Goal: Task Accomplishment & Management: Complete application form

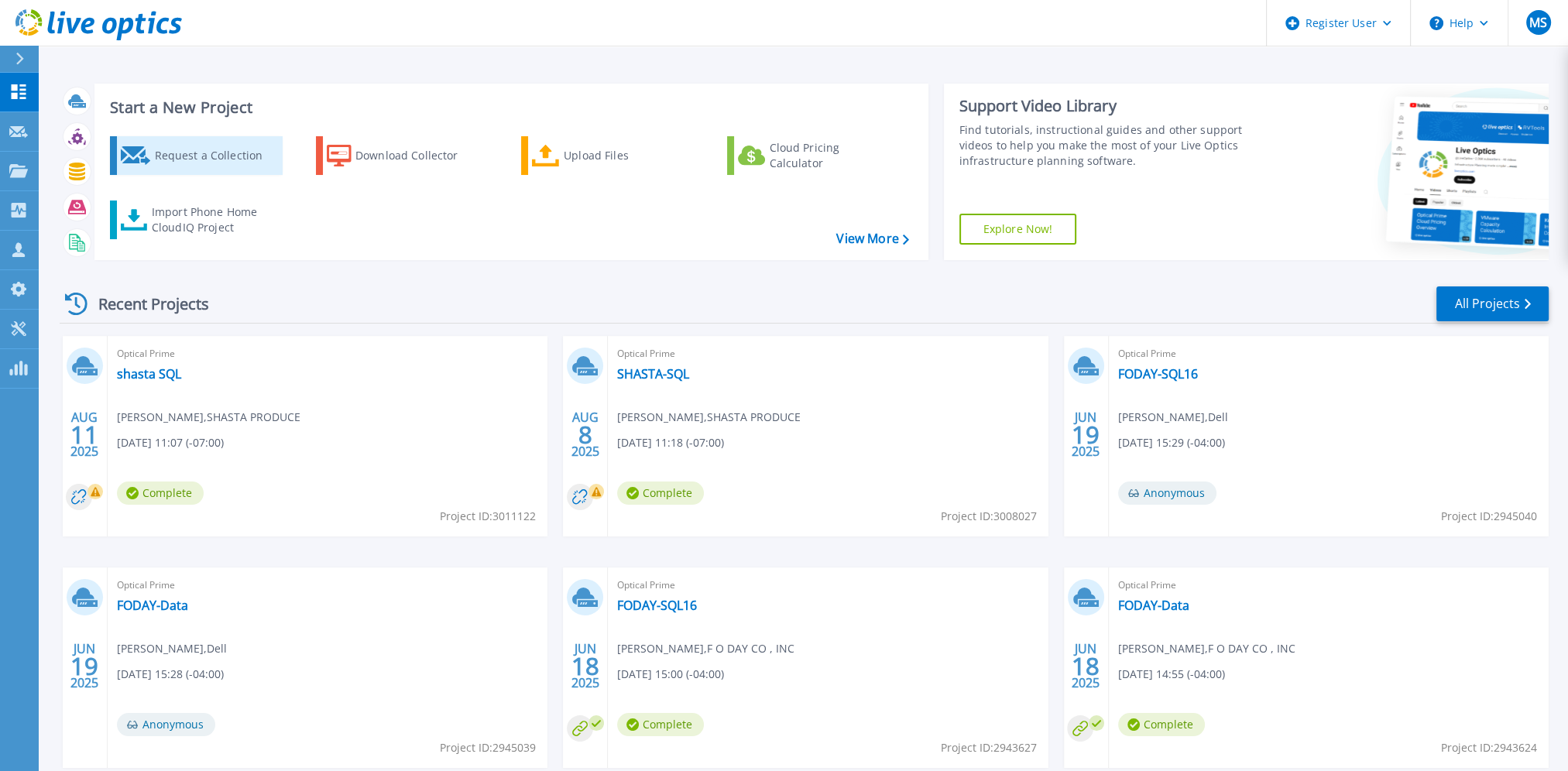
click at [245, 161] on div "Request a Collection" at bounding box center [216, 156] width 124 height 31
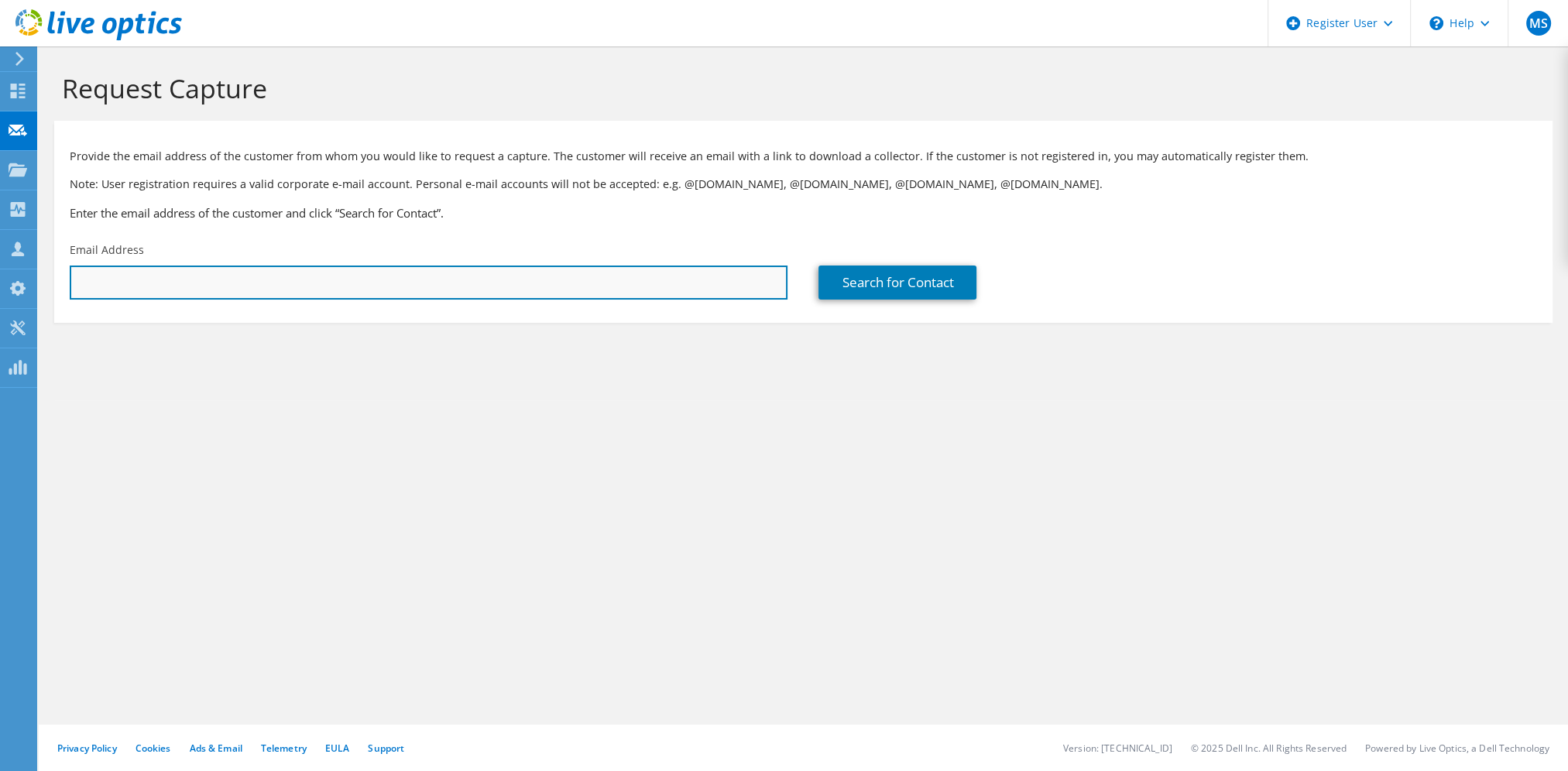
click at [524, 284] on input "text" at bounding box center [428, 283] width 718 height 34
paste input "makayla@PROJECTANCTUARY.Org"
type input "makayla@PROJECTANCTUARY.Org"
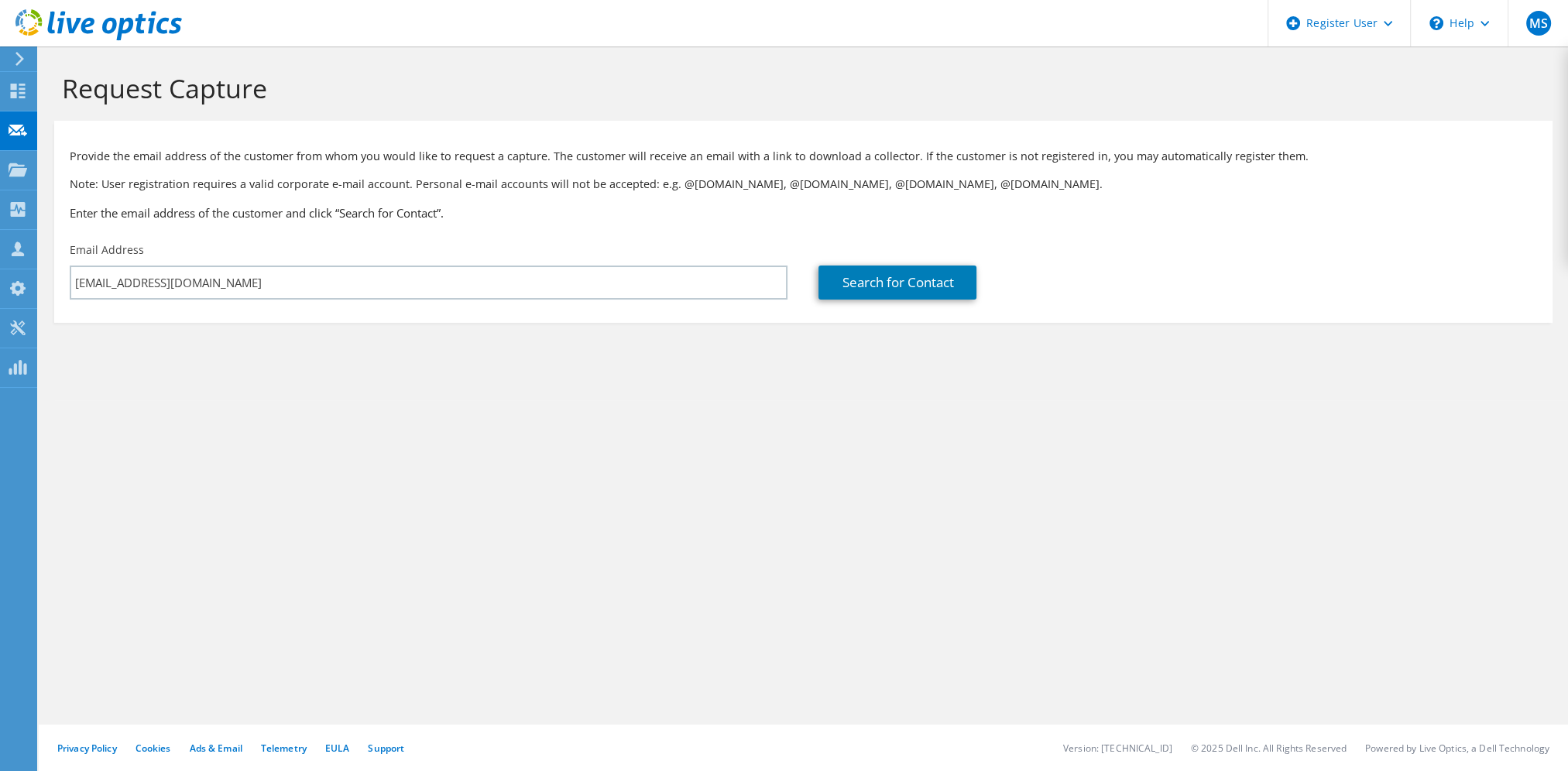
click at [816, 278] on div "Search for Contact" at bounding box center [1177, 271] width 749 height 73
click at [881, 272] on link "Search for Contact" at bounding box center [897, 283] width 158 height 34
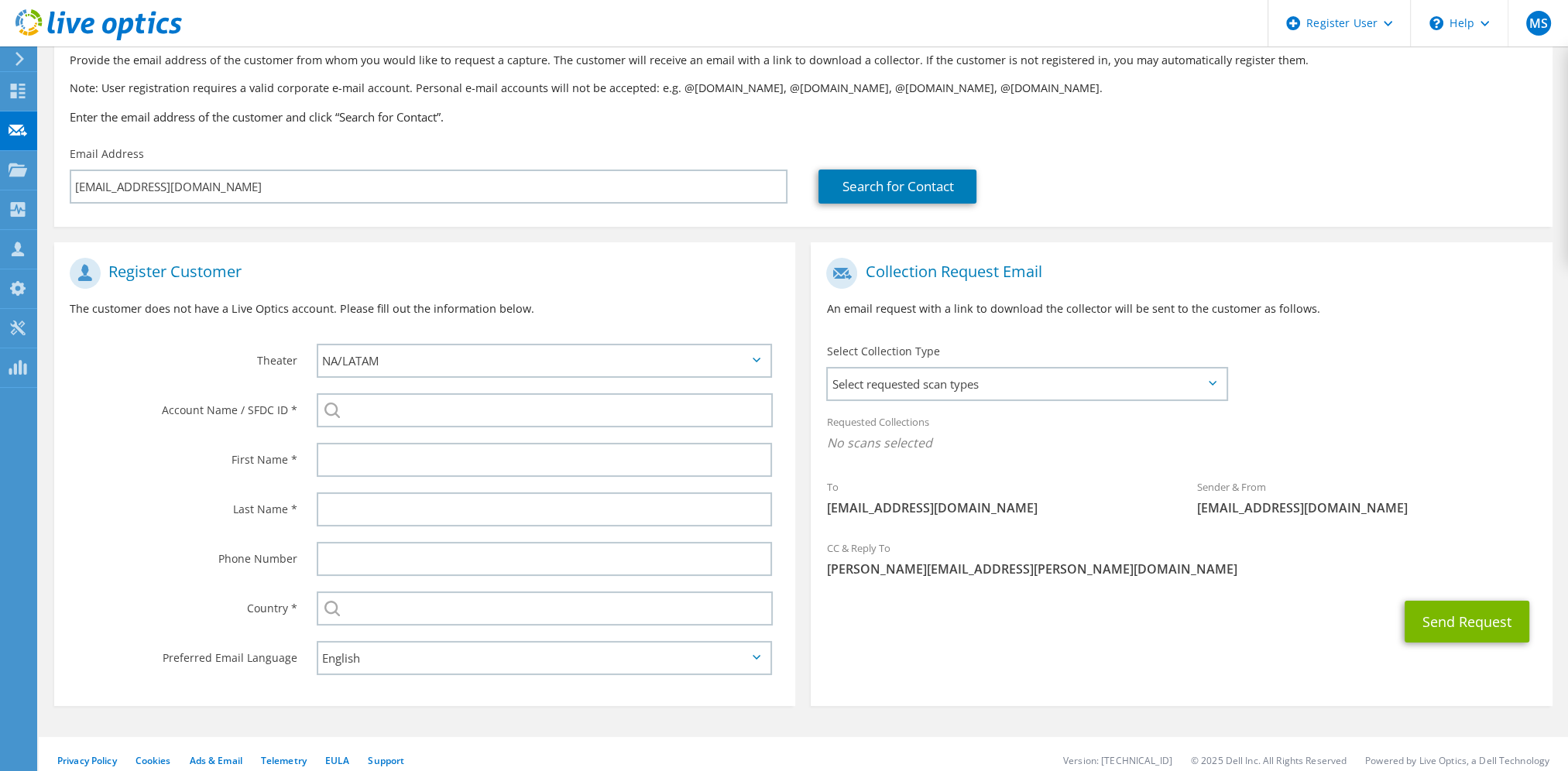
scroll to position [104, 0]
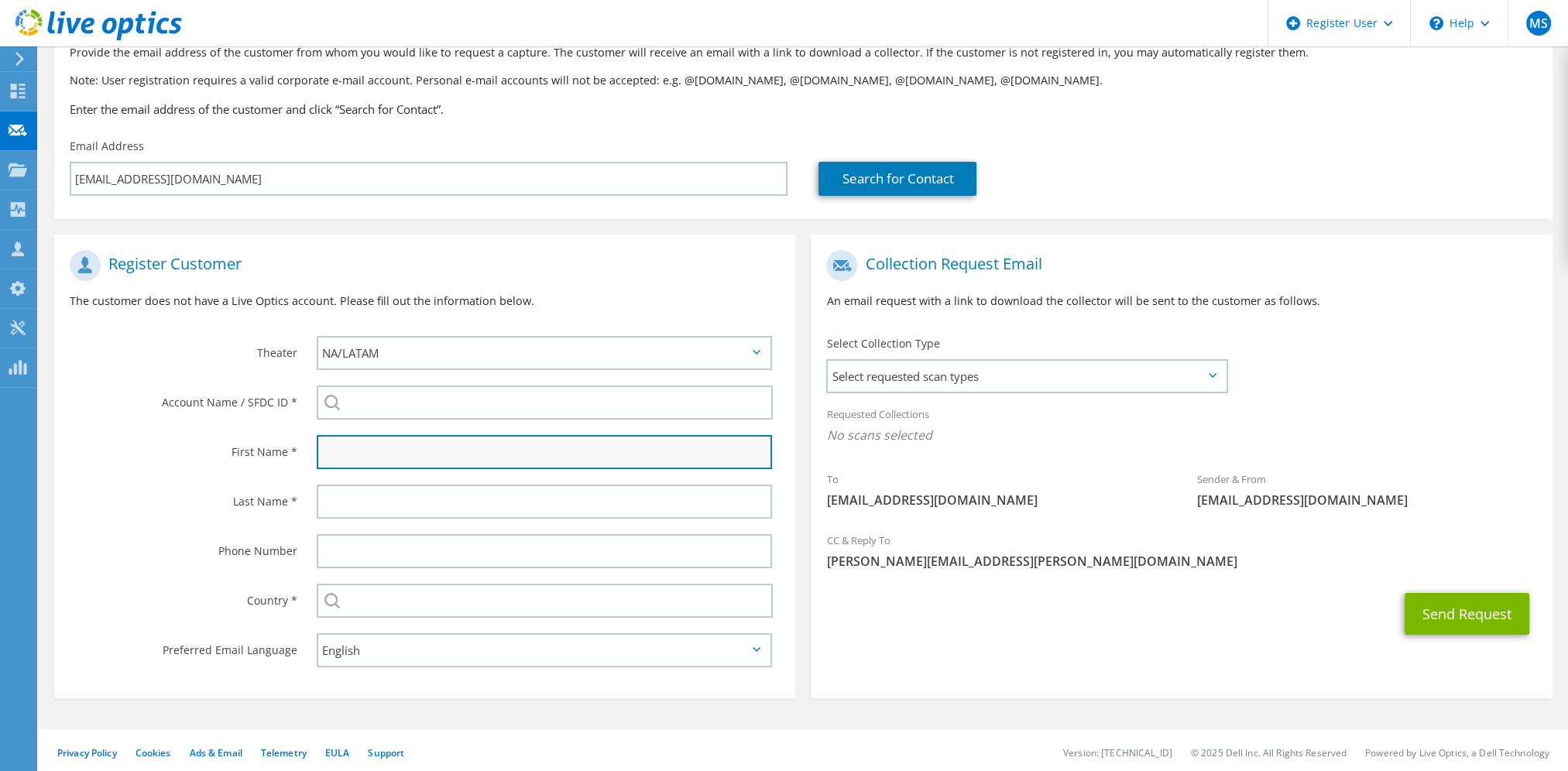
click at [457, 447] on input "text" at bounding box center [544, 452] width 456 height 34
type input "m"
type input "Makayla"
click at [1066, 377] on span "Select requested scan types" at bounding box center [1026, 376] width 397 height 31
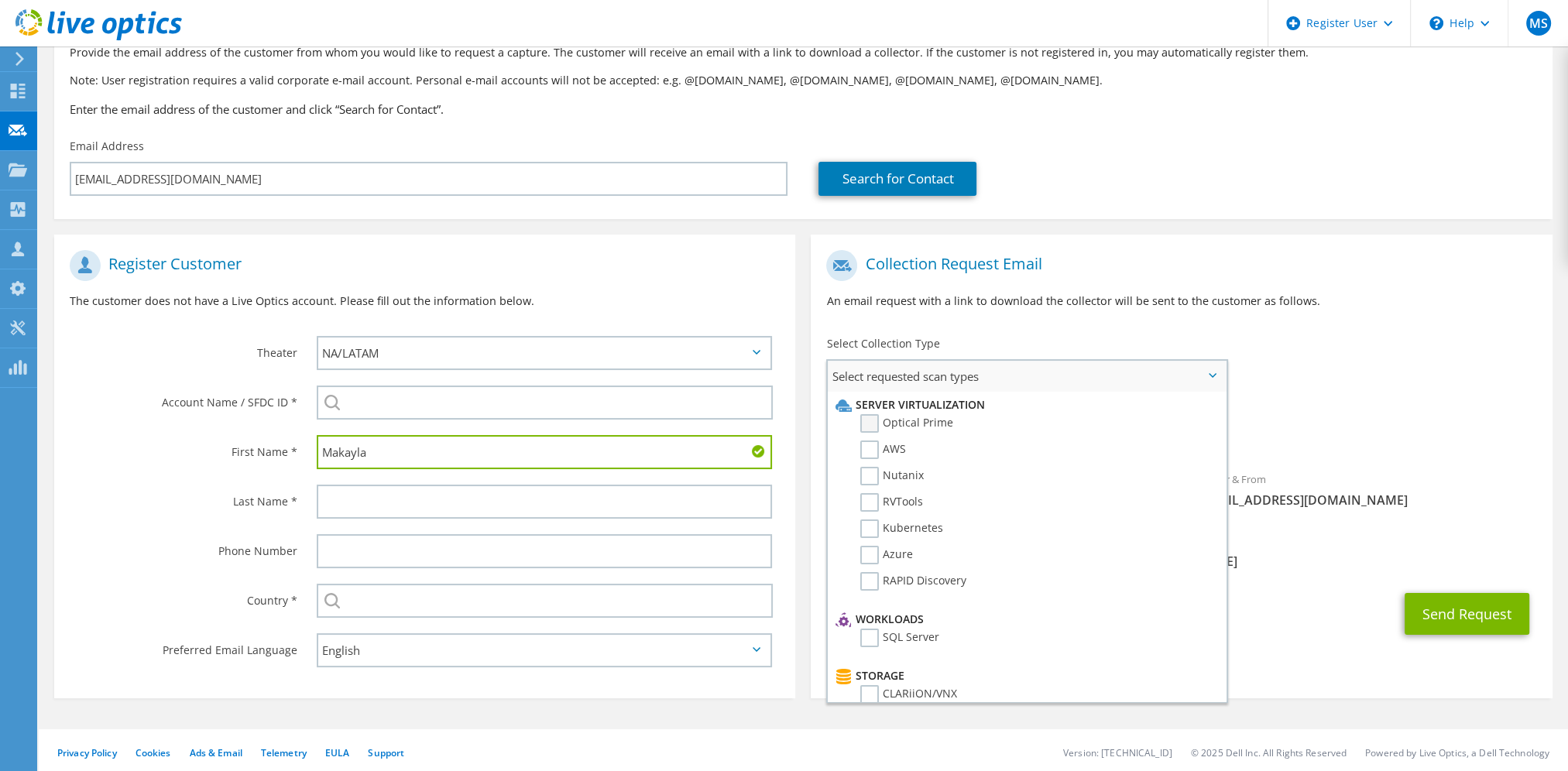
click at [916, 419] on label "Optical Prime" at bounding box center [907, 424] width 93 height 19
click at [0, 0] on input "Optical Prime" at bounding box center [0, 0] width 0 height 0
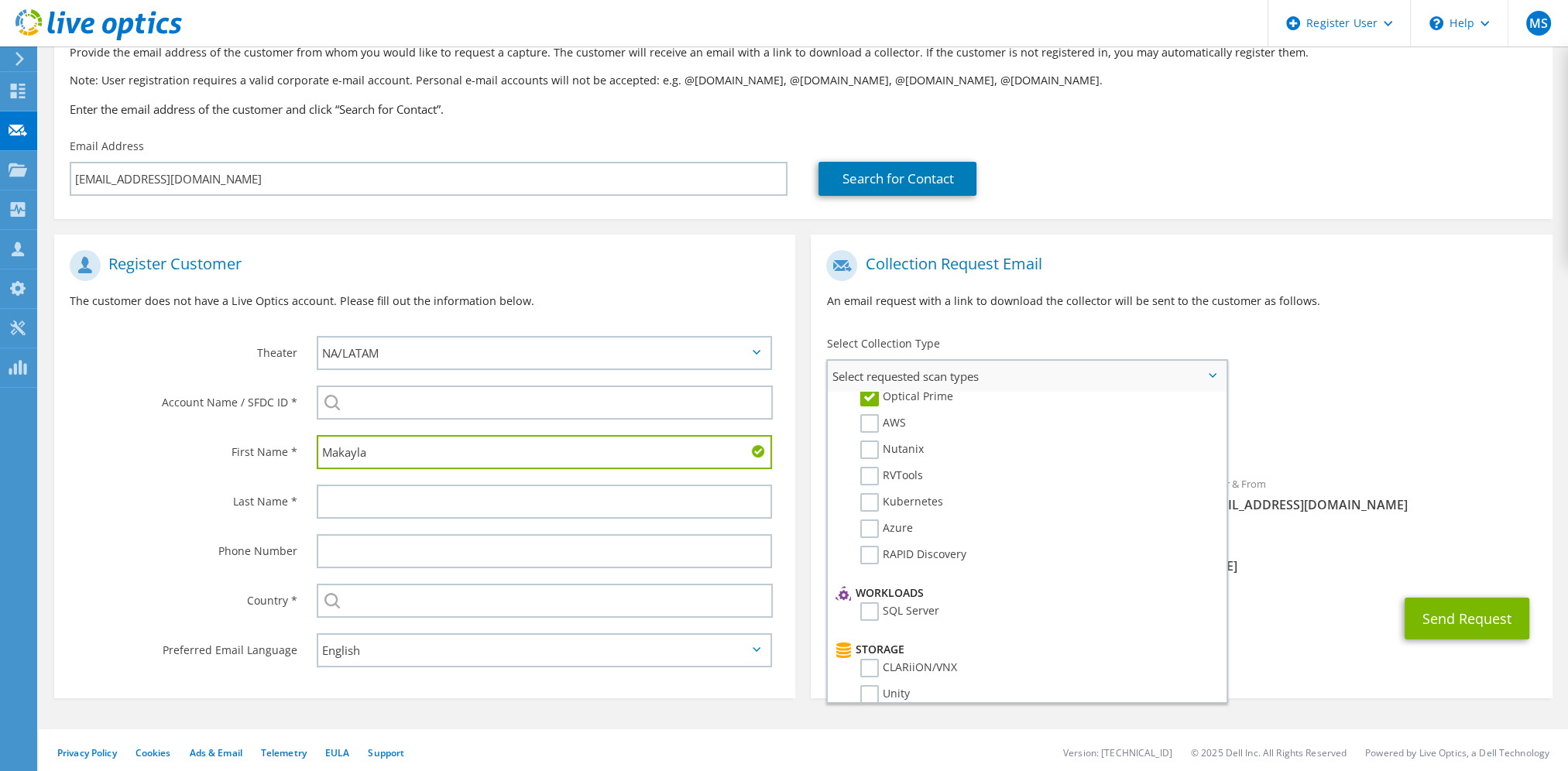
scroll to position [0, 0]
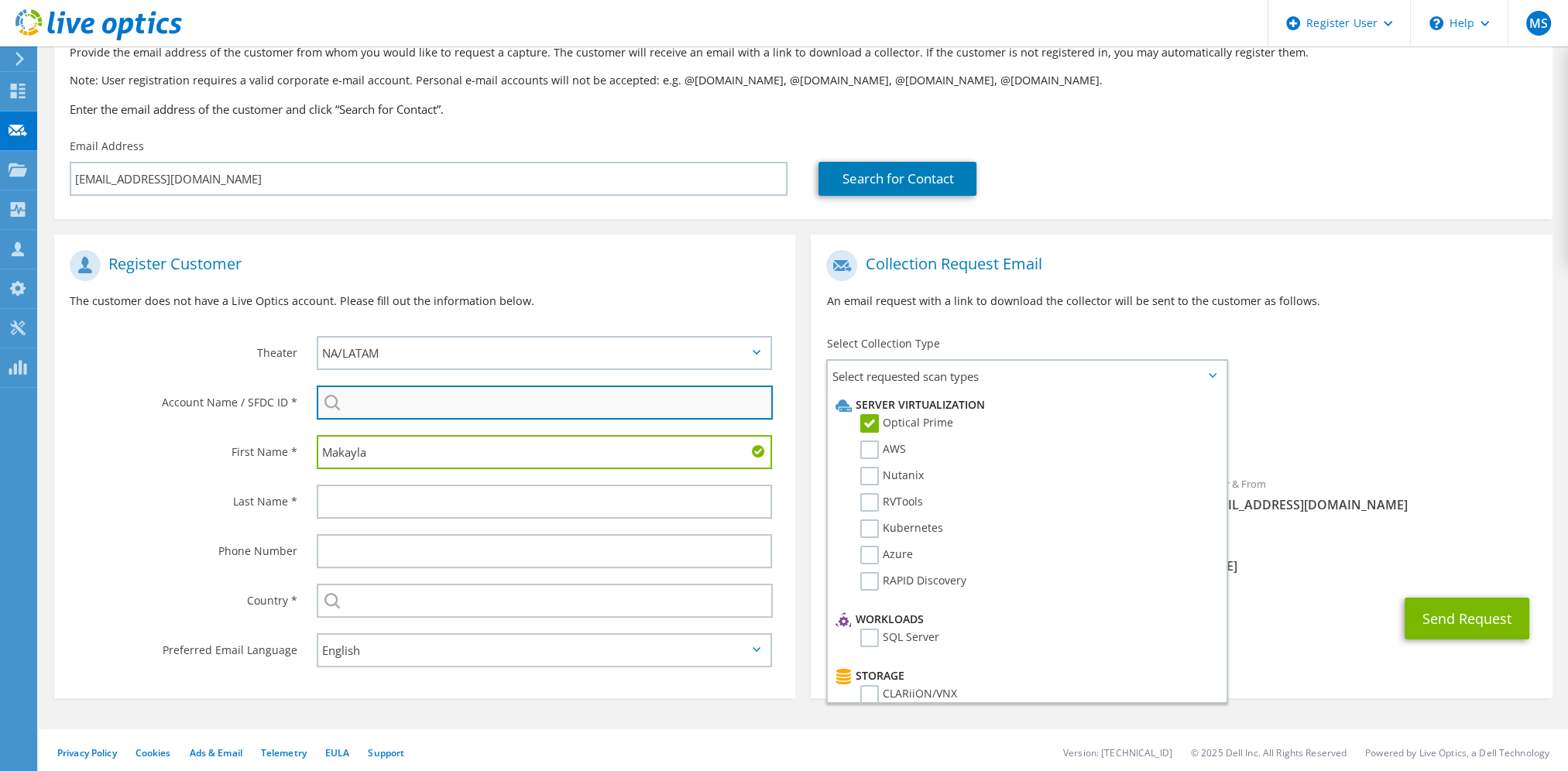
click at [531, 405] on input "search" at bounding box center [544, 403] width 456 height 34
paste input "7079611507"
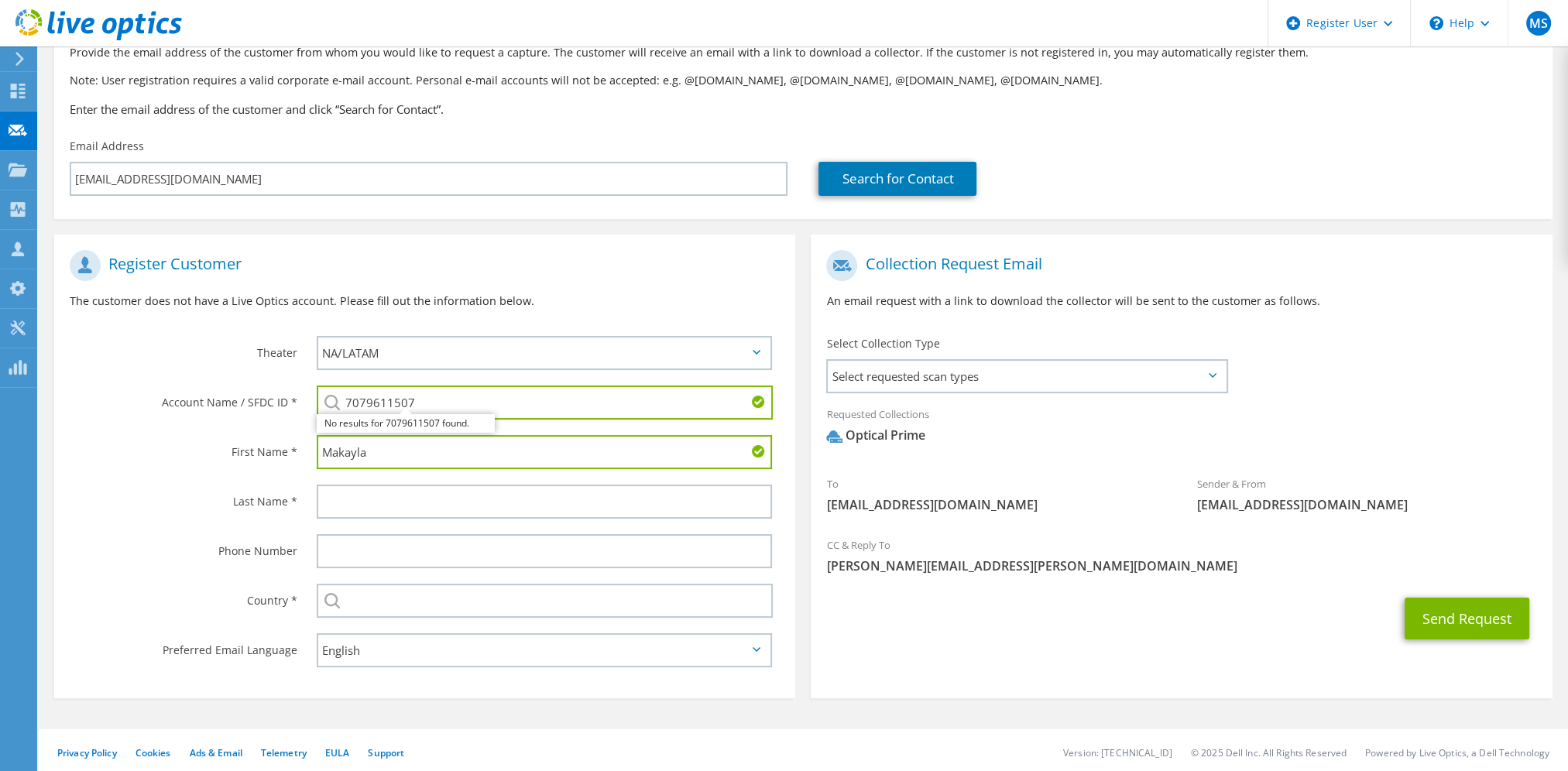
click at [495, 404] on input "7079611507" at bounding box center [544, 403] width 456 height 34
click at [457, 393] on input "7079611507" at bounding box center [544, 403] width 456 height 34
type input "7079611507"
click at [70, 431] on div "First Name *" at bounding box center [177, 451] width 247 height 48
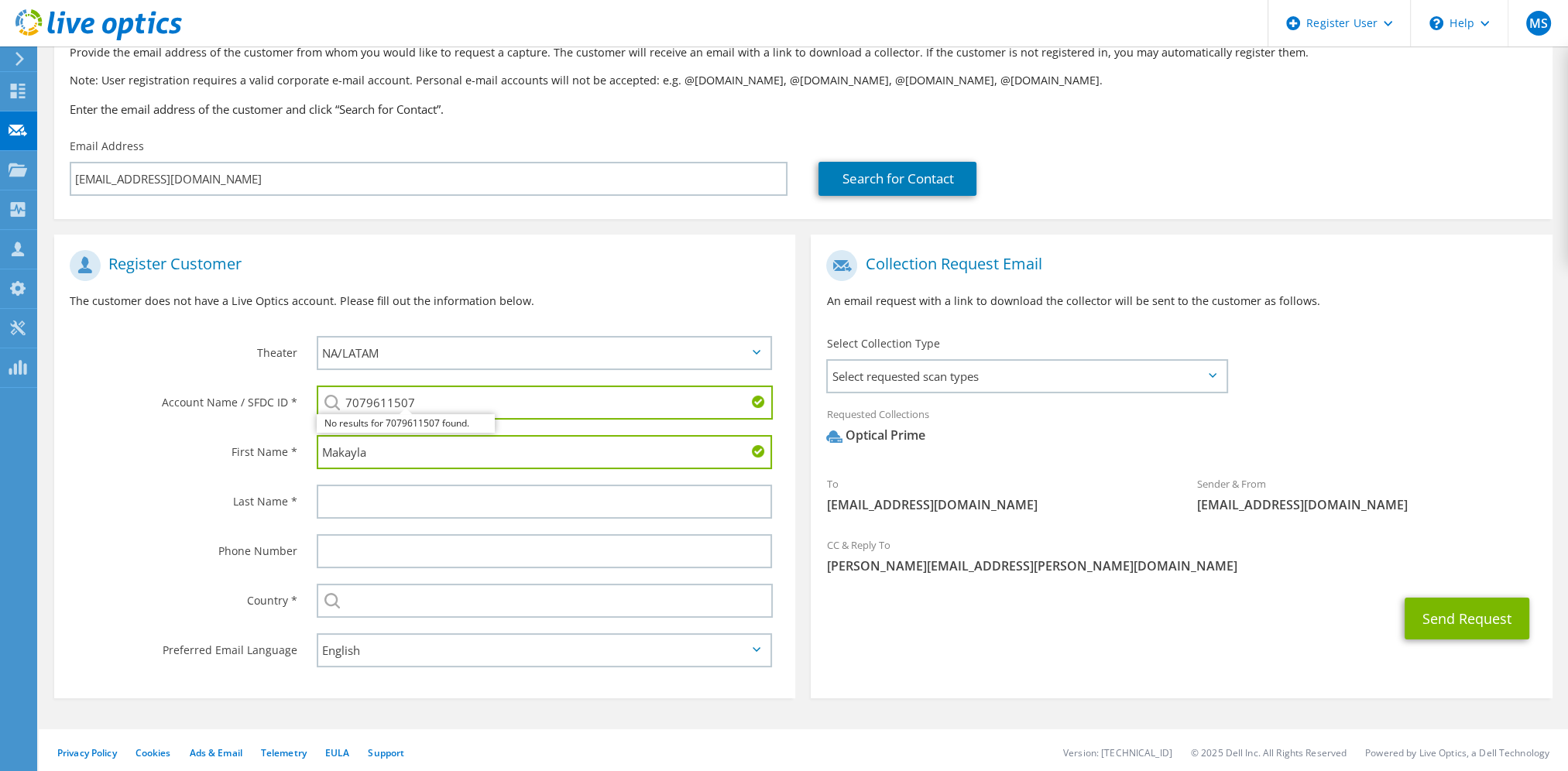
click at [427, 396] on input "7079611507" at bounding box center [544, 403] width 456 height 34
click at [428, 417] on li "PROJECT SANCTUARY : 2733786576" at bounding box center [405, 413] width 178 height 19
drag, startPoint x: 468, startPoint y: 402, endPoint x: 592, endPoint y: 405, distance: 124.0
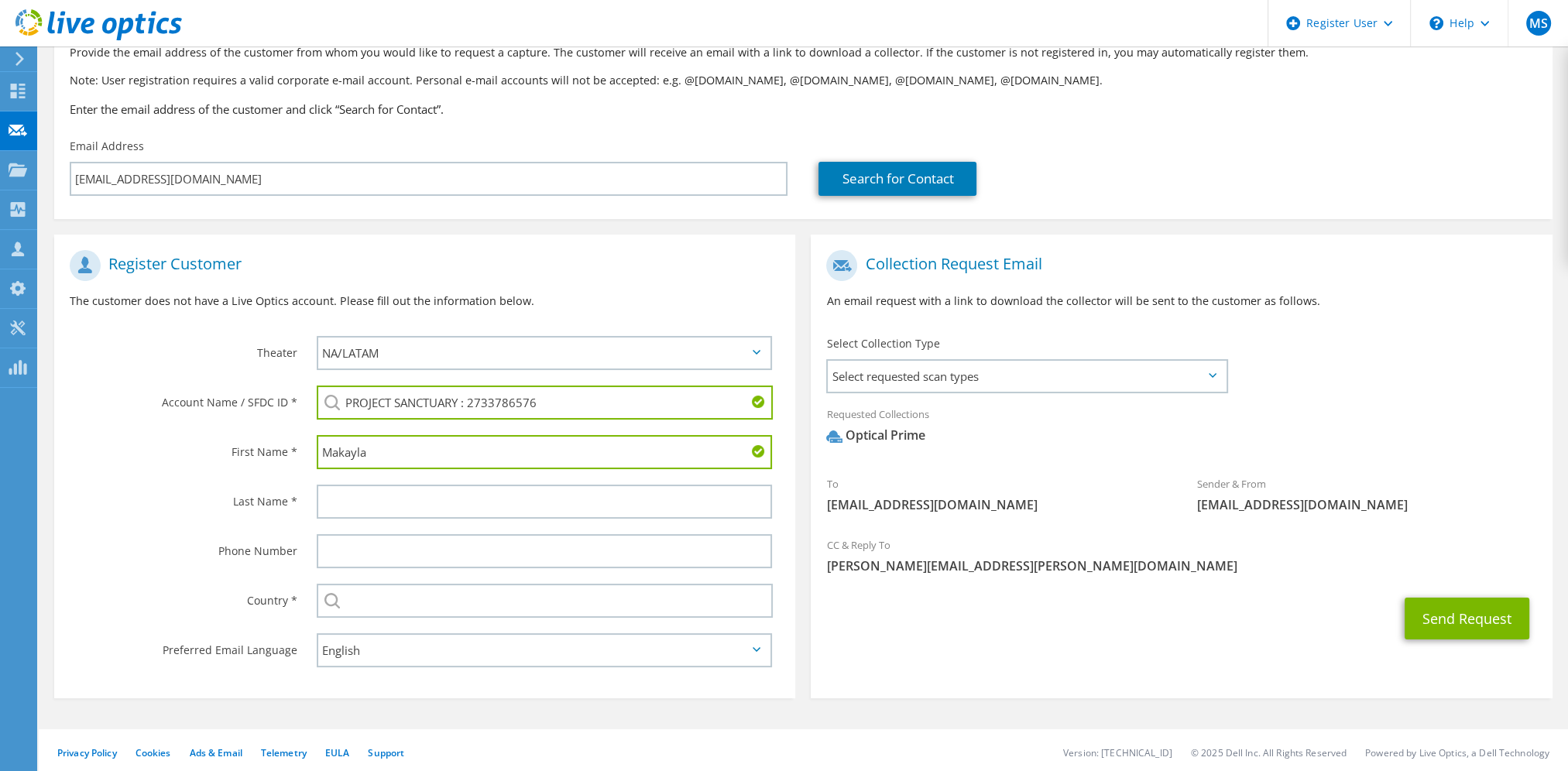
click at [592, 405] on input "PROJECT SANCTUARY : 2733786576" at bounding box center [544, 403] width 456 height 34
type input "PROJECT SANCTUARY : 2733786576"
click at [465, 505] on input "text" at bounding box center [544, 502] width 456 height 34
click at [238, 584] on label "Country *" at bounding box center [183, 596] width 228 height 25
click at [481, 601] on input "text" at bounding box center [544, 601] width 456 height 34
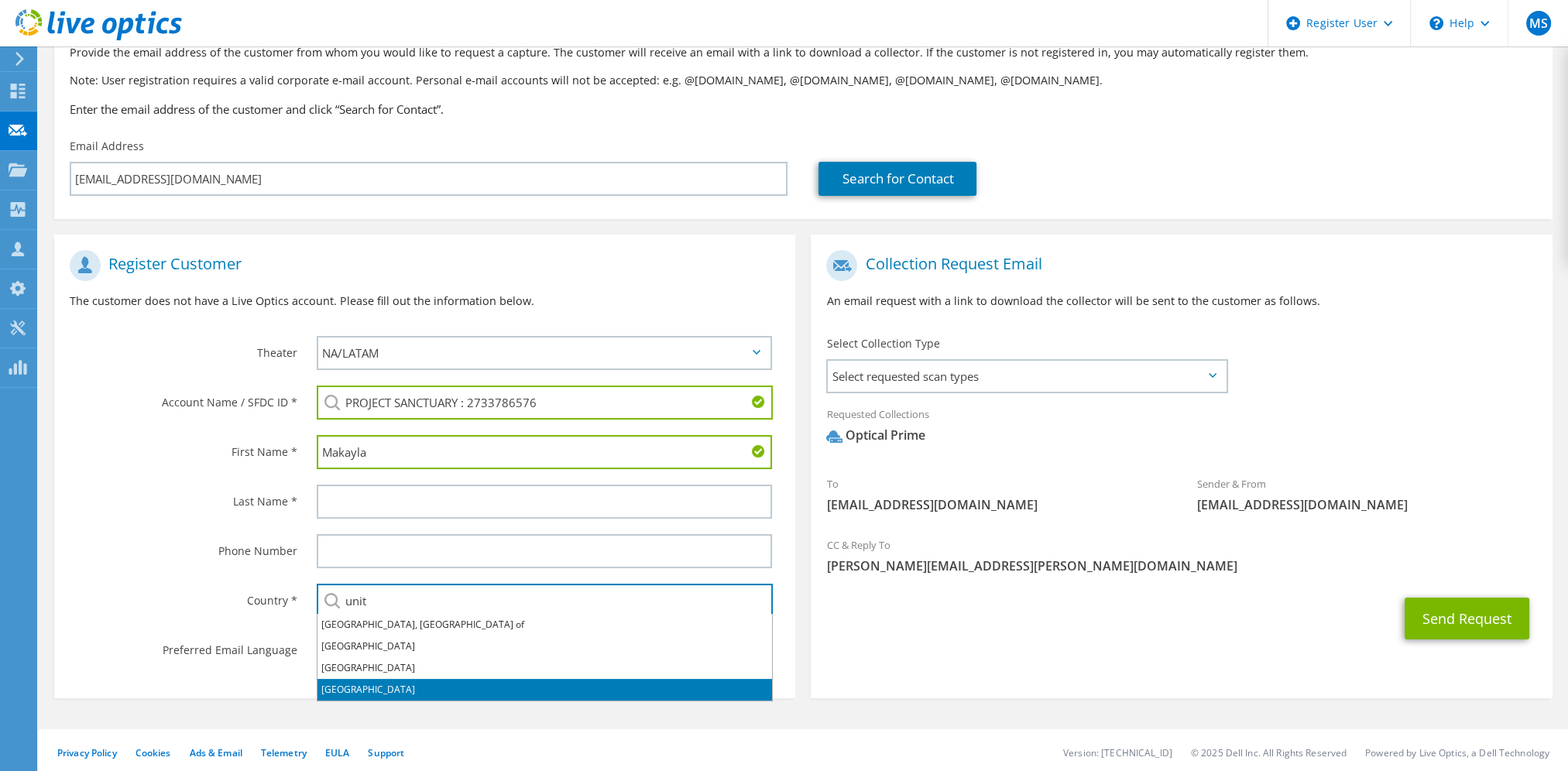
click at [373, 690] on li "United States" at bounding box center [544, 689] width 455 height 21
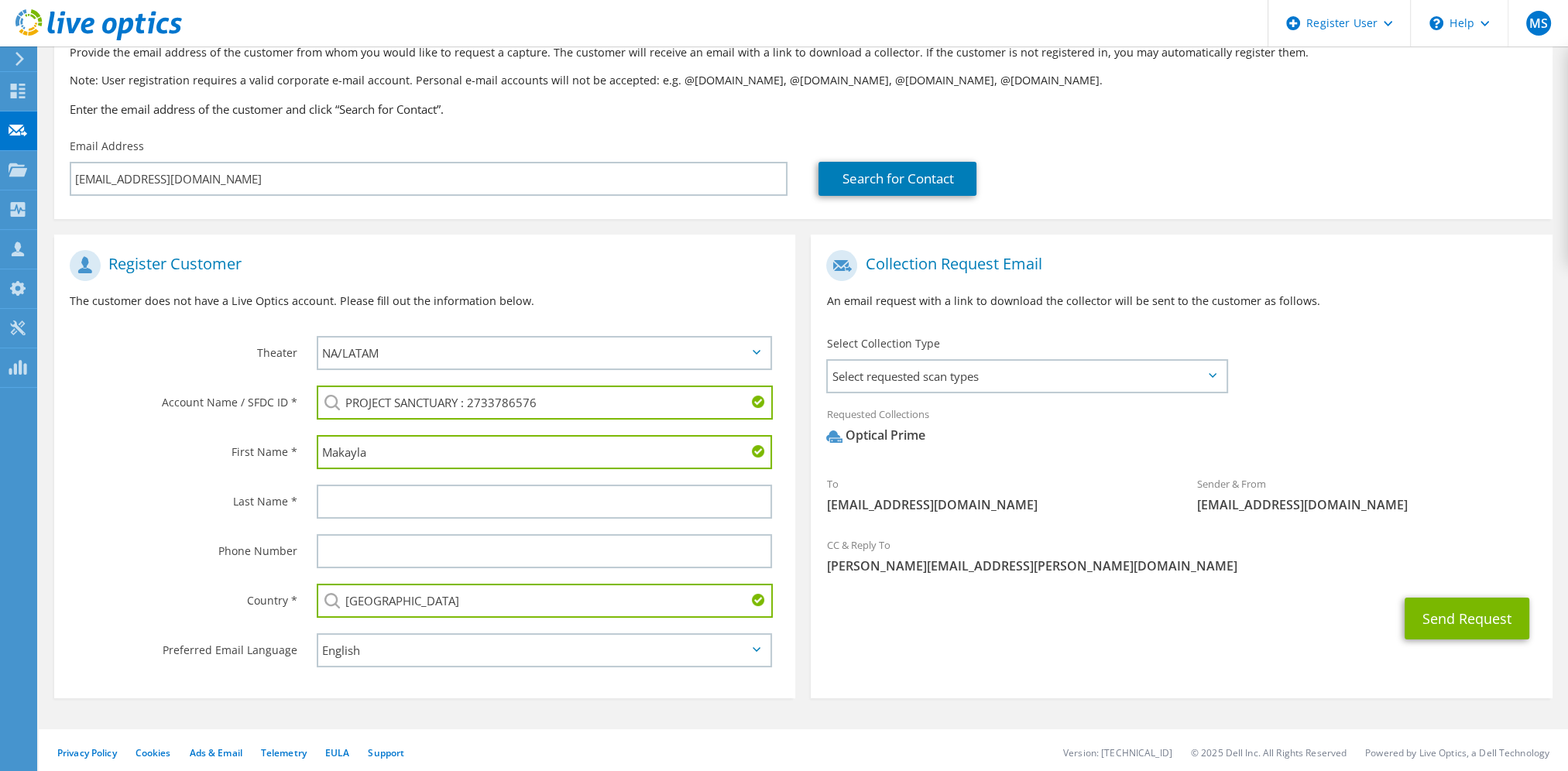
type input "United States"
click at [215, 616] on div "Country *" at bounding box center [177, 600] width 247 height 48
click at [168, 430] on div "First Name *" at bounding box center [177, 451] width 247 height 48
click at [381, 450] on input "Makayla" at bounding box center [544, 452] width 456 height 34
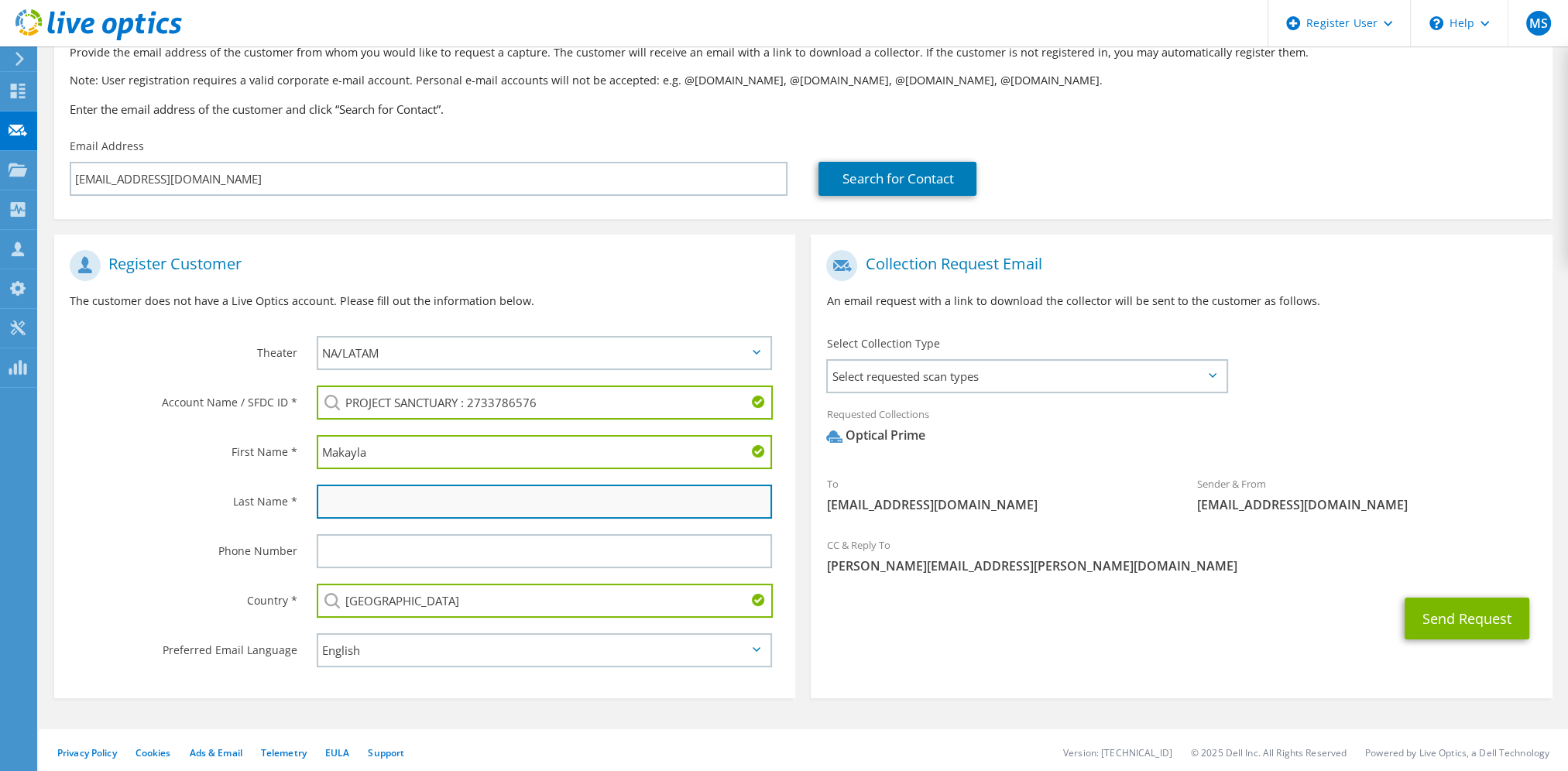
click at [356, 514] on input "text" at bounding box center [544, 502] width 456 height 34
click at [426, 465] on input "Makayla" at bounding box center [544, 452] width 456 height 34
click at [164, 340] on label "Theater" at bounding box center [183, 348] width 228 height 25
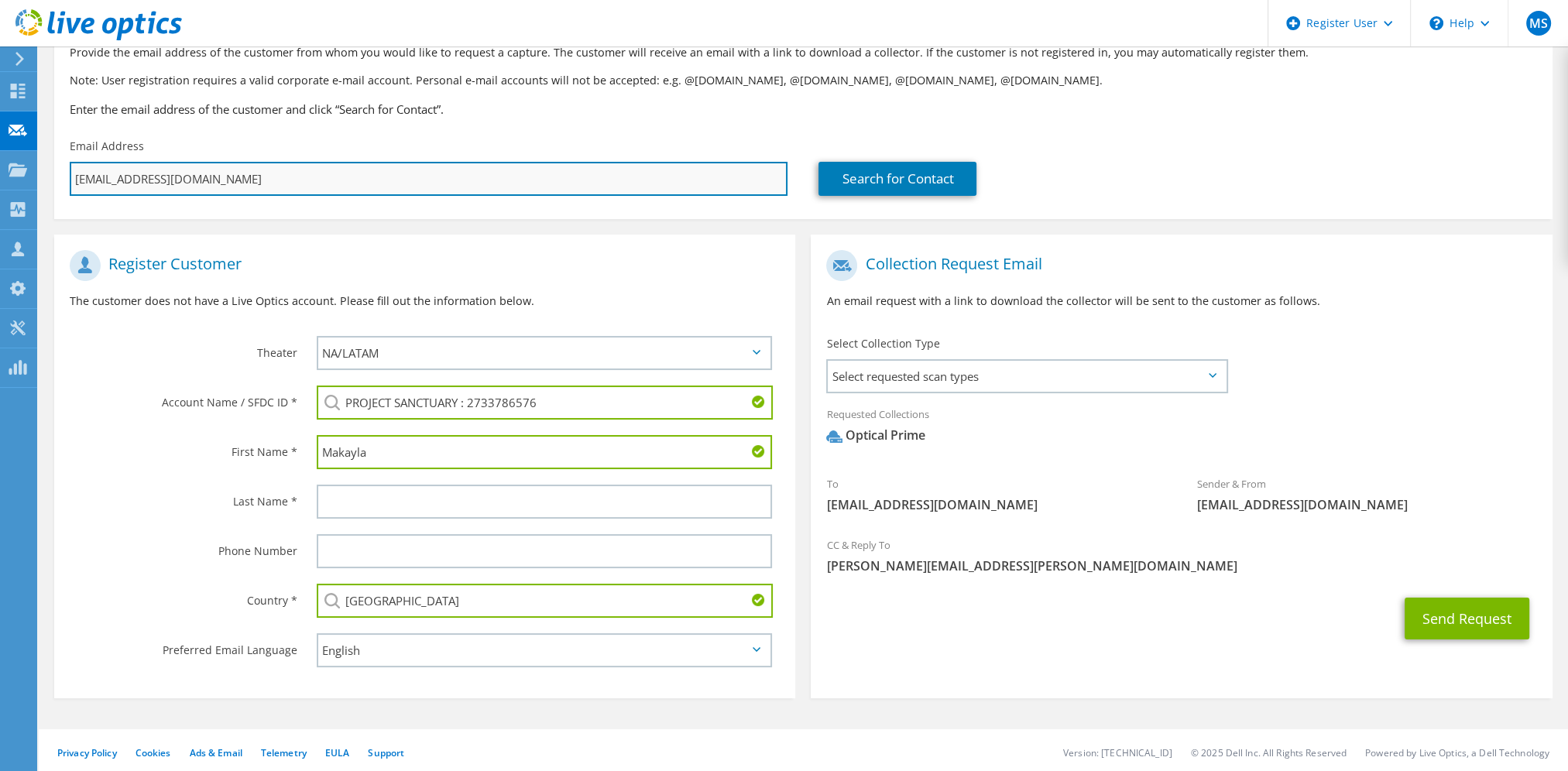
drag, startPoint x: 136, startPoint y: 181, endPoint x: 230, endPoint y: 190, distance: 94.4
click at [232, 189] on input "makayla@PROJECTANCTUARY.Org" at bounding box center [428, 179] width 718 height 34
drag, startPoint x: 130, startPoint y: 180, endPoint x: 211, endPoint y: 178, distance: 81.0
click at [231, 183] on input "makayla@PROJECTANCTUARY.Org" at bounding box center [428, 179] width 718 height 34
drag, startPoint x: 271, startPoint y: 176, endPoint x: 130, endPoint y: 184, distance: 141.2
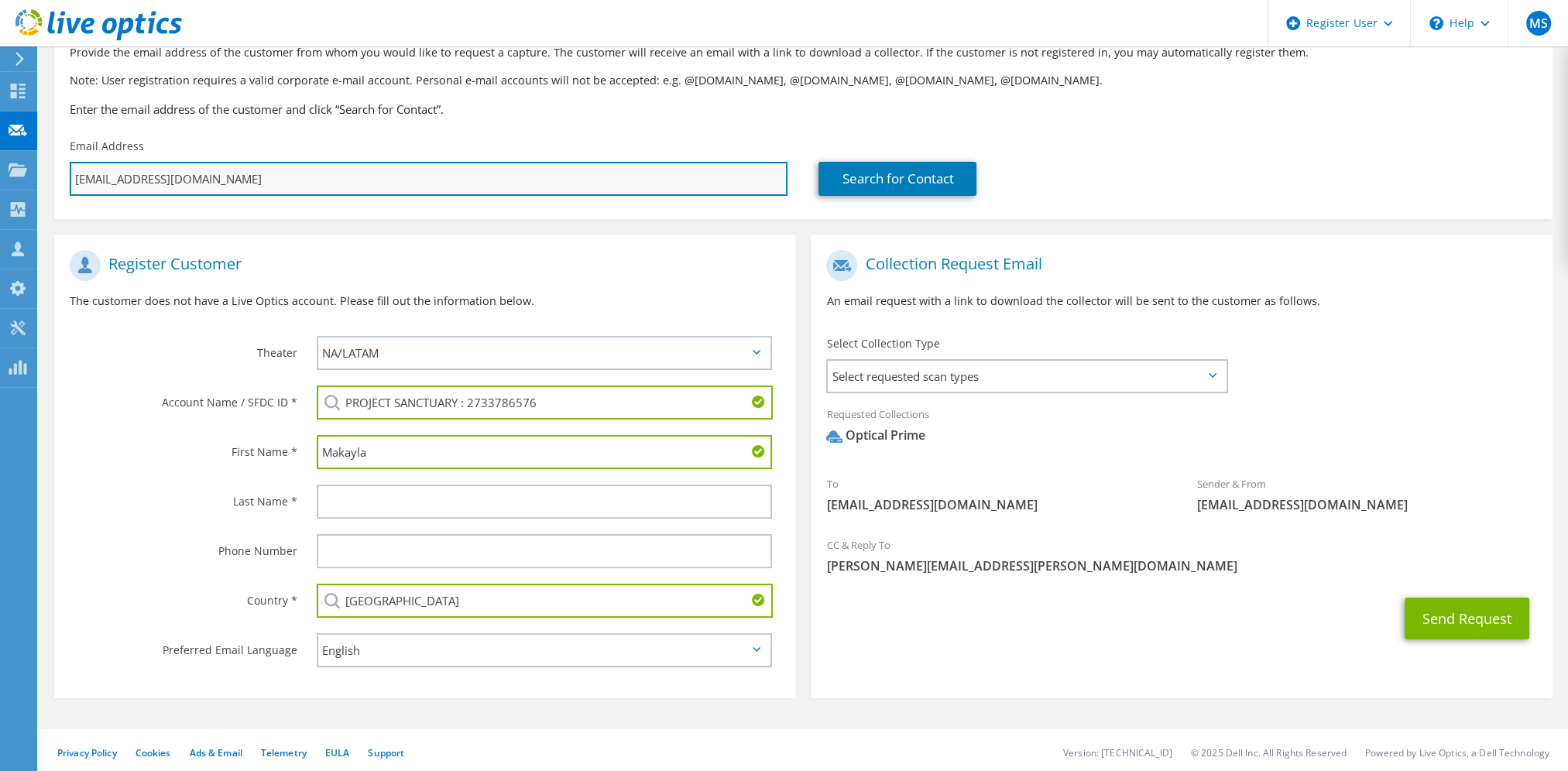
click at [130, 184] on input "makayla@PROJECTANCTUARY.Org" at bounding box center [428, 179] width 718 height 34
drag, startPoint x: 126, startPoint y: 182, endPoint x: 233, endPoint y: 189, distance: 107.2
click at [233, 189] on input "makayla@PROJECTANCTUARY.Org" at bounding box center [428, 179] width 718 height 34
type input "makayla@p.Org"
type input "Select"
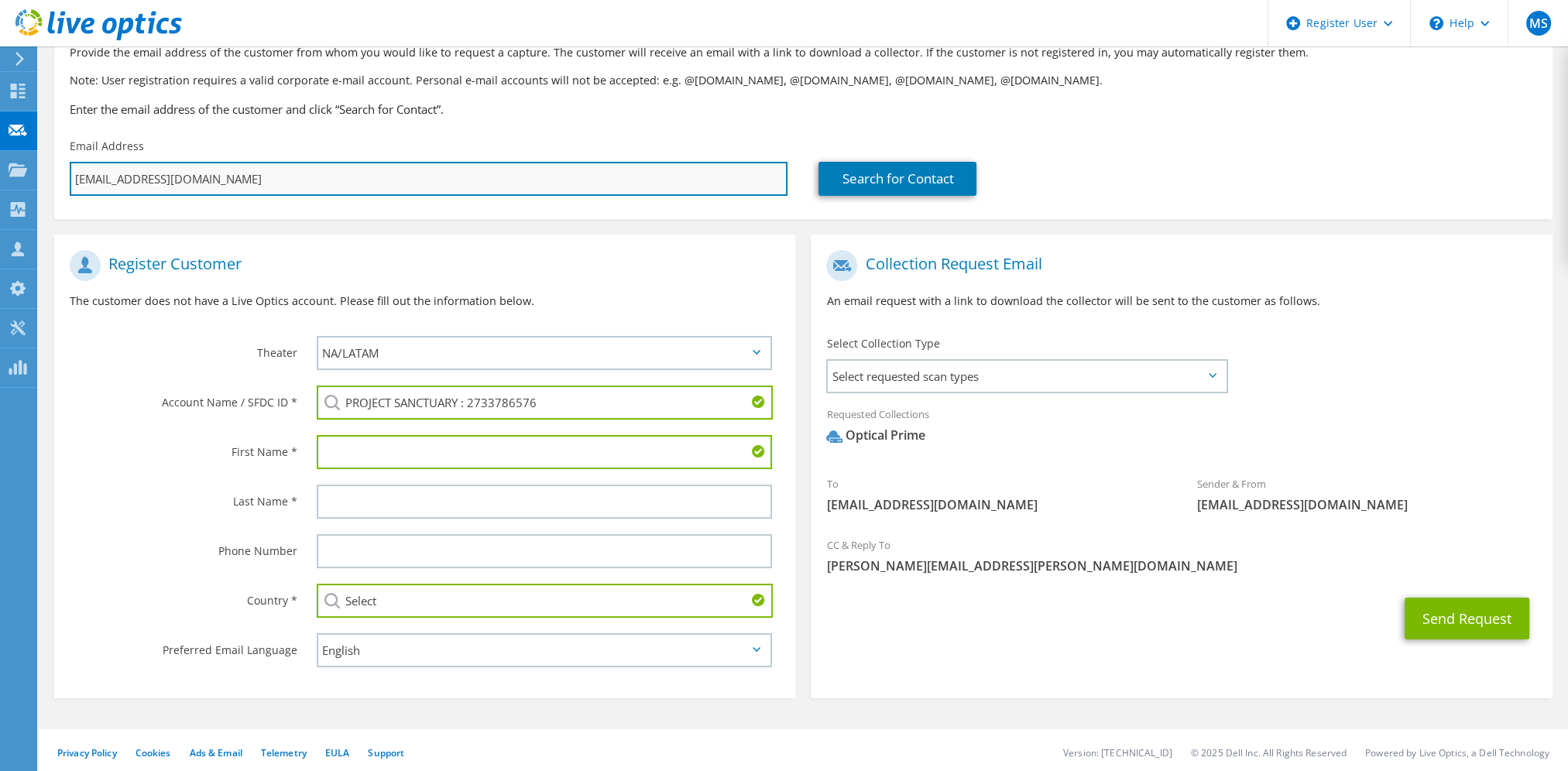
type input "makayla@pr.Org"
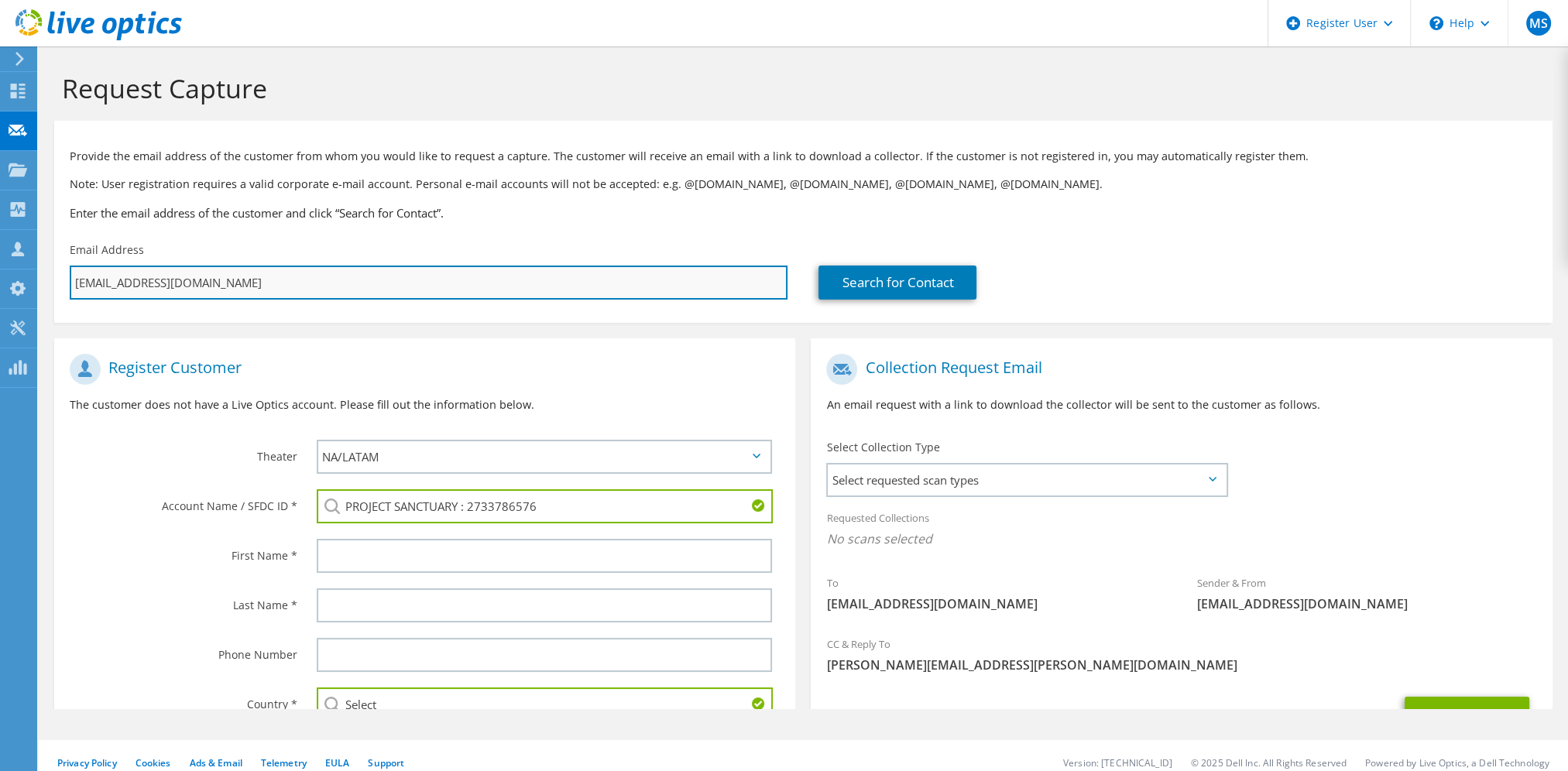
type input "Select"
type input "makayla@pro.Org"
type input "Select"
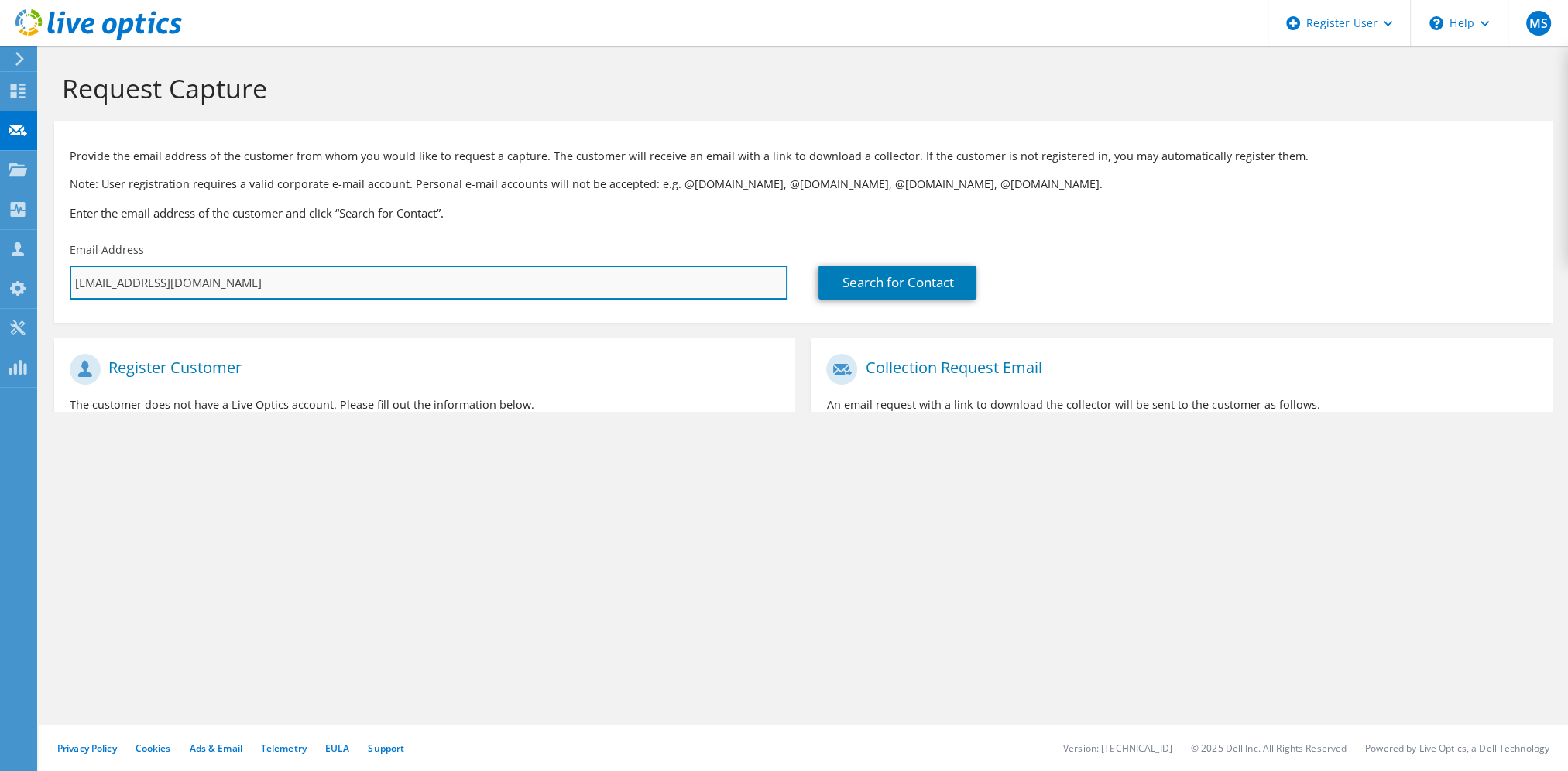
type input "makayla@proje.Org"
type input "Select"
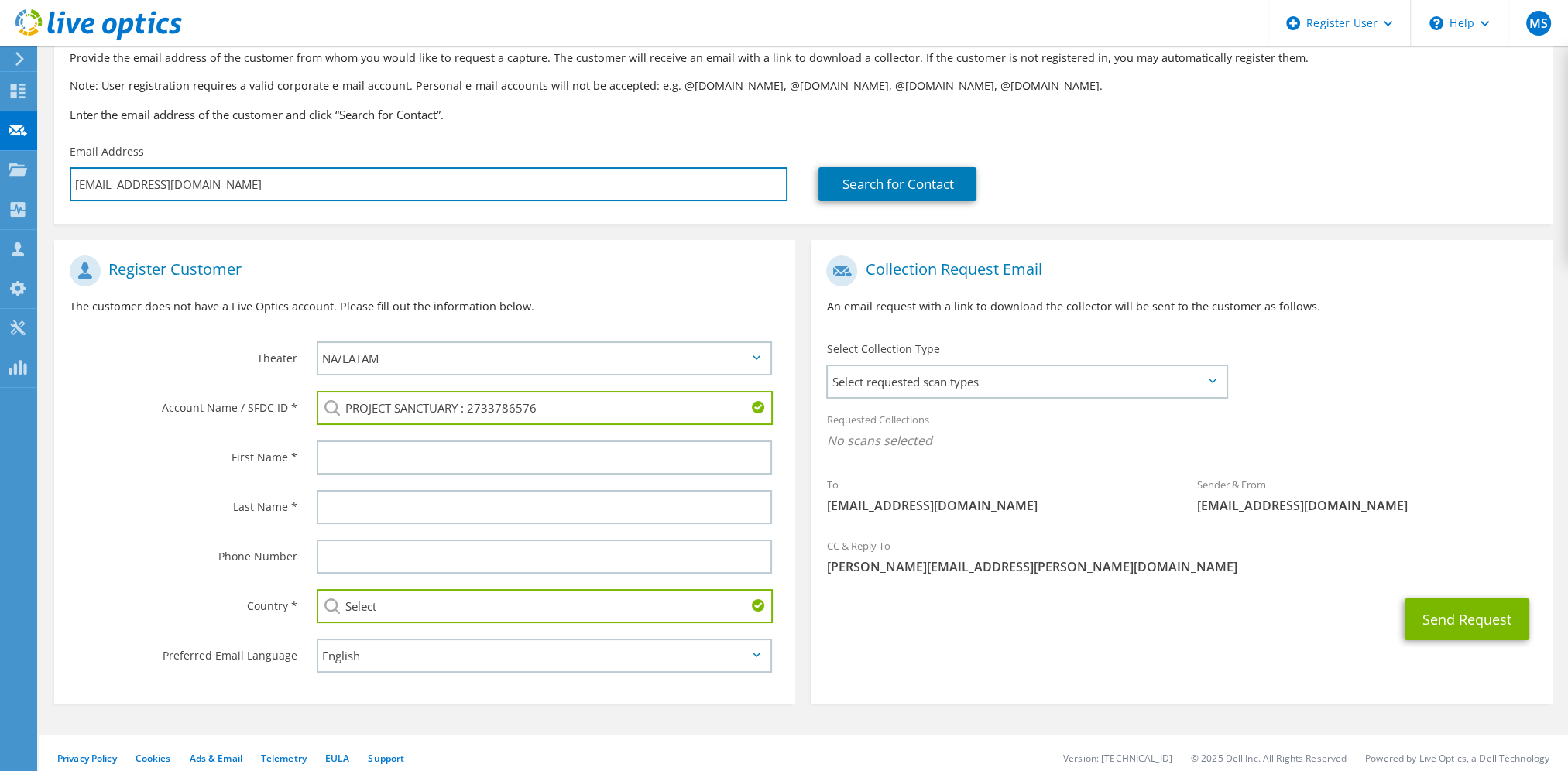
scroll to position [104, 0]
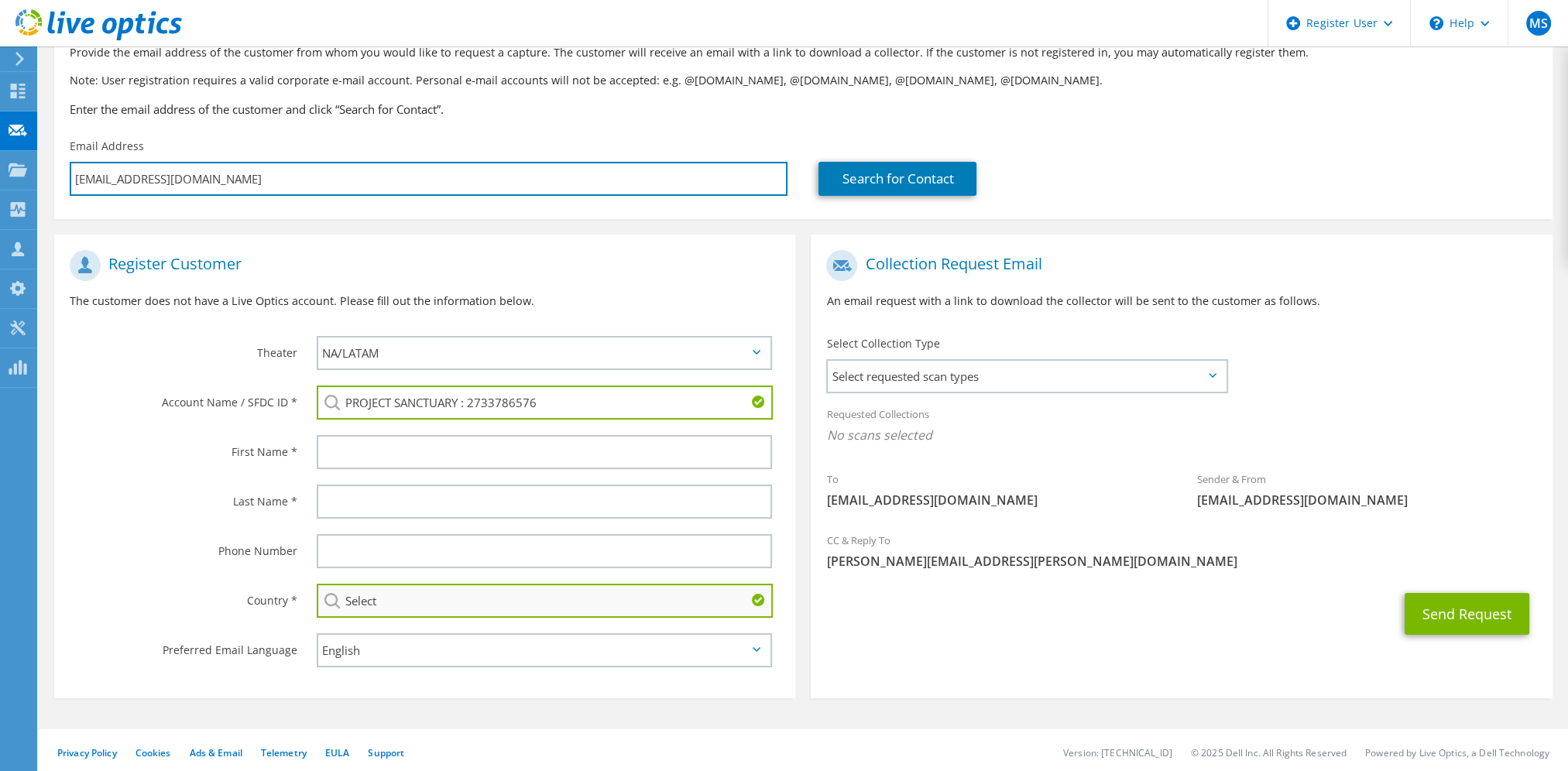
type input "makayla@projectsanctuary.org"
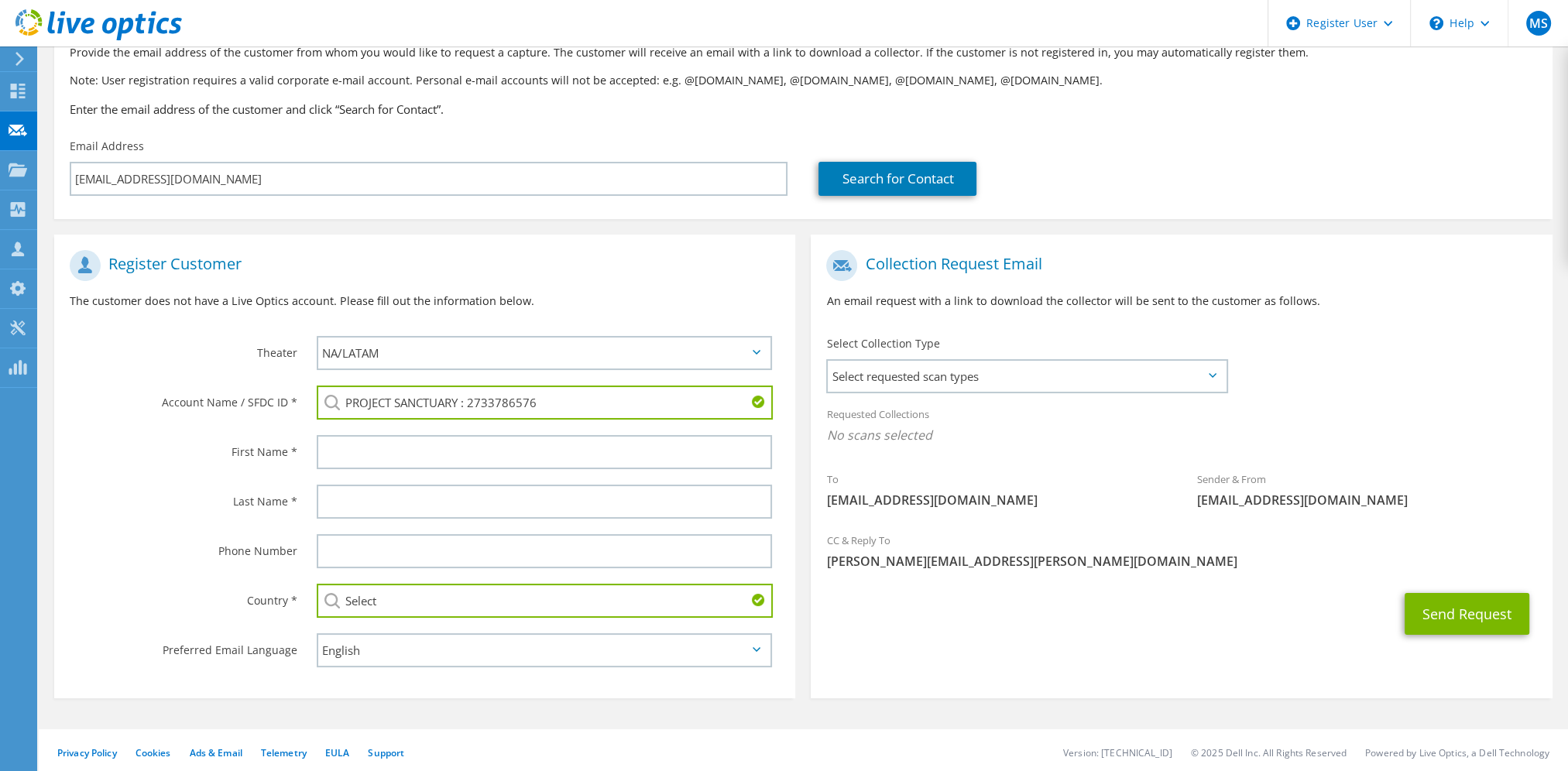
click at [476, 596] on input "Select" at bounding box center [544, 601] width 456 height 34
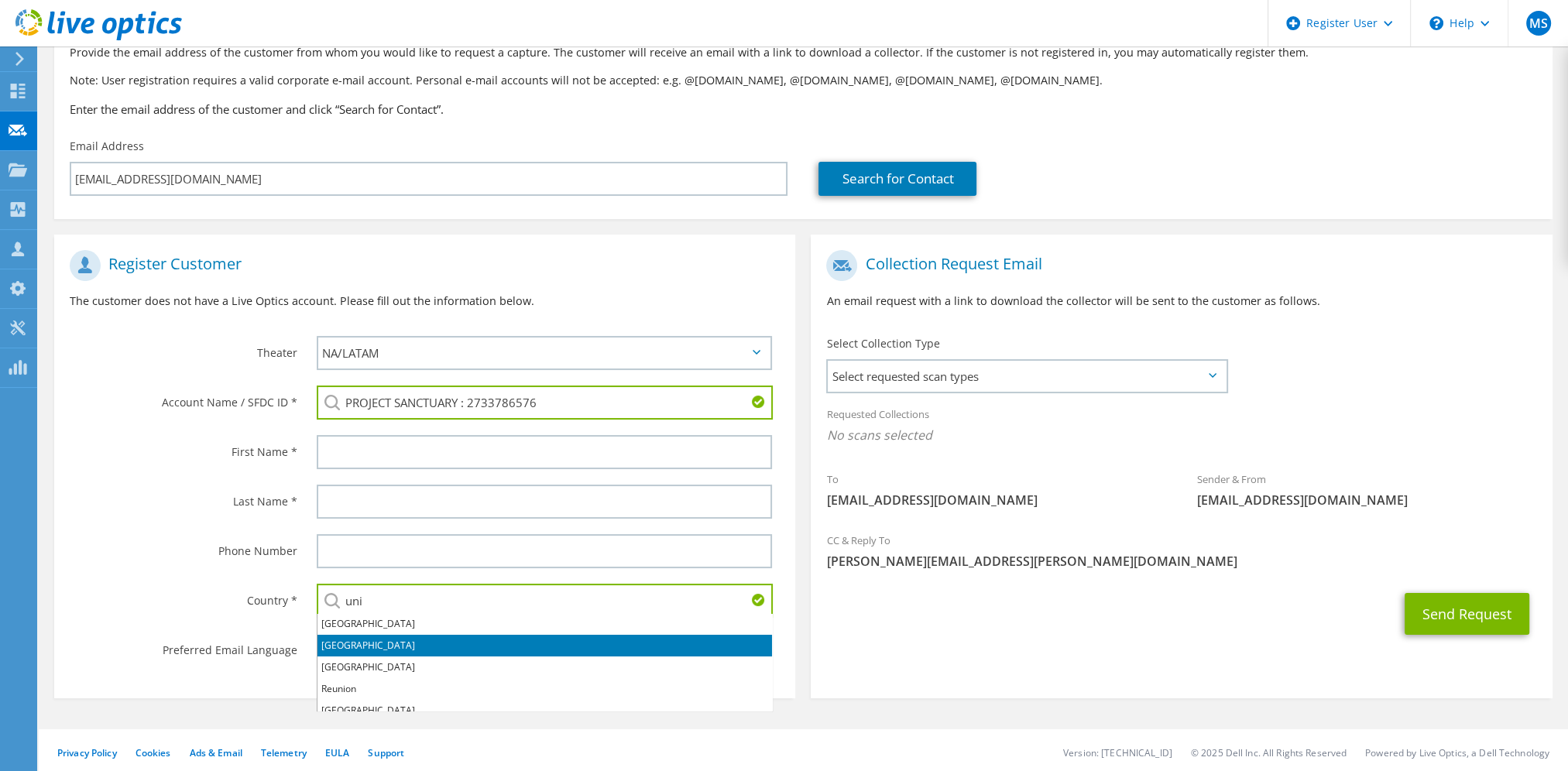
scroll to position [34, 0]
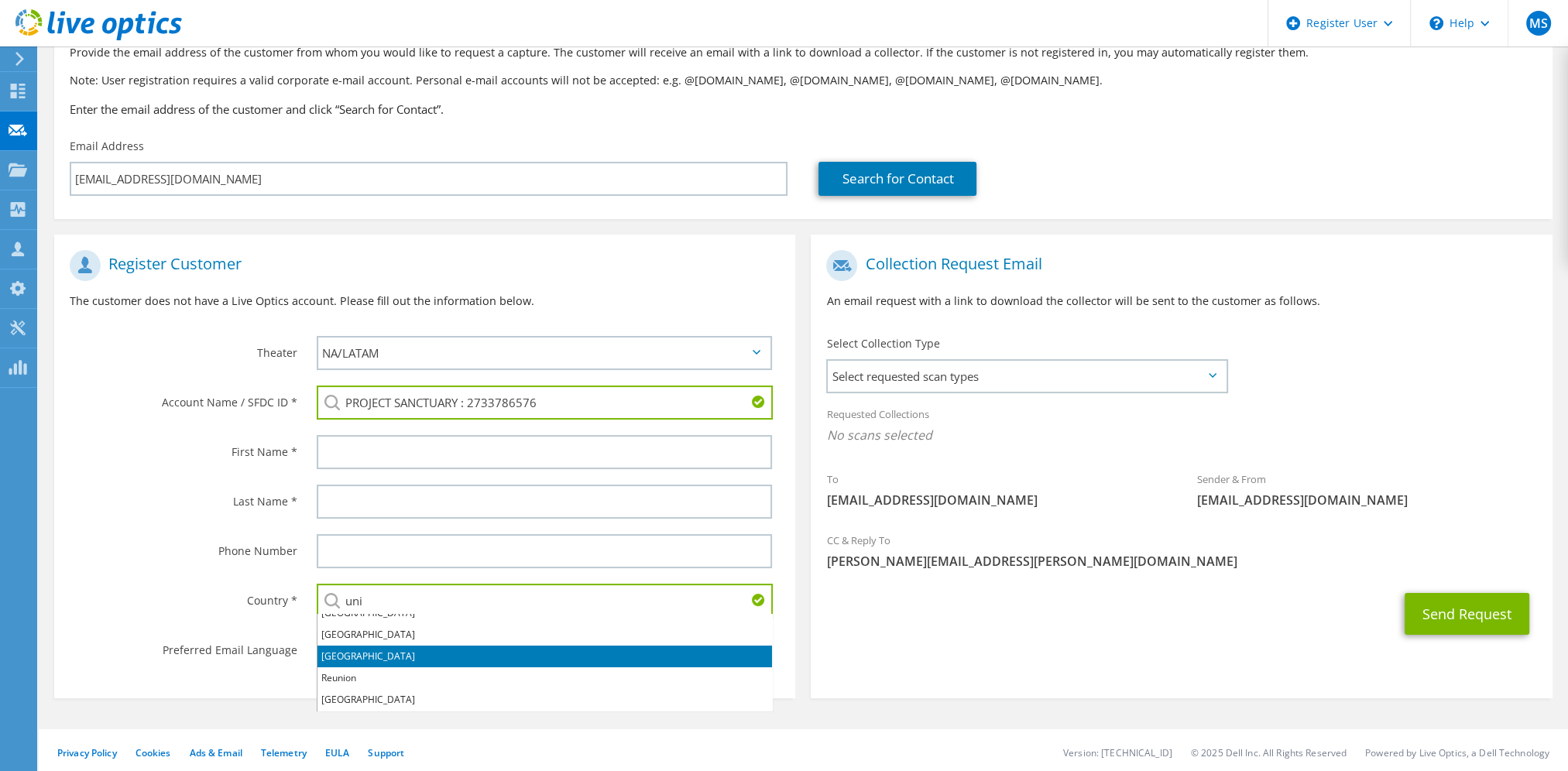
click at [334, 663] on li "United States" at bounding box center [544, 656] width 455 height 21
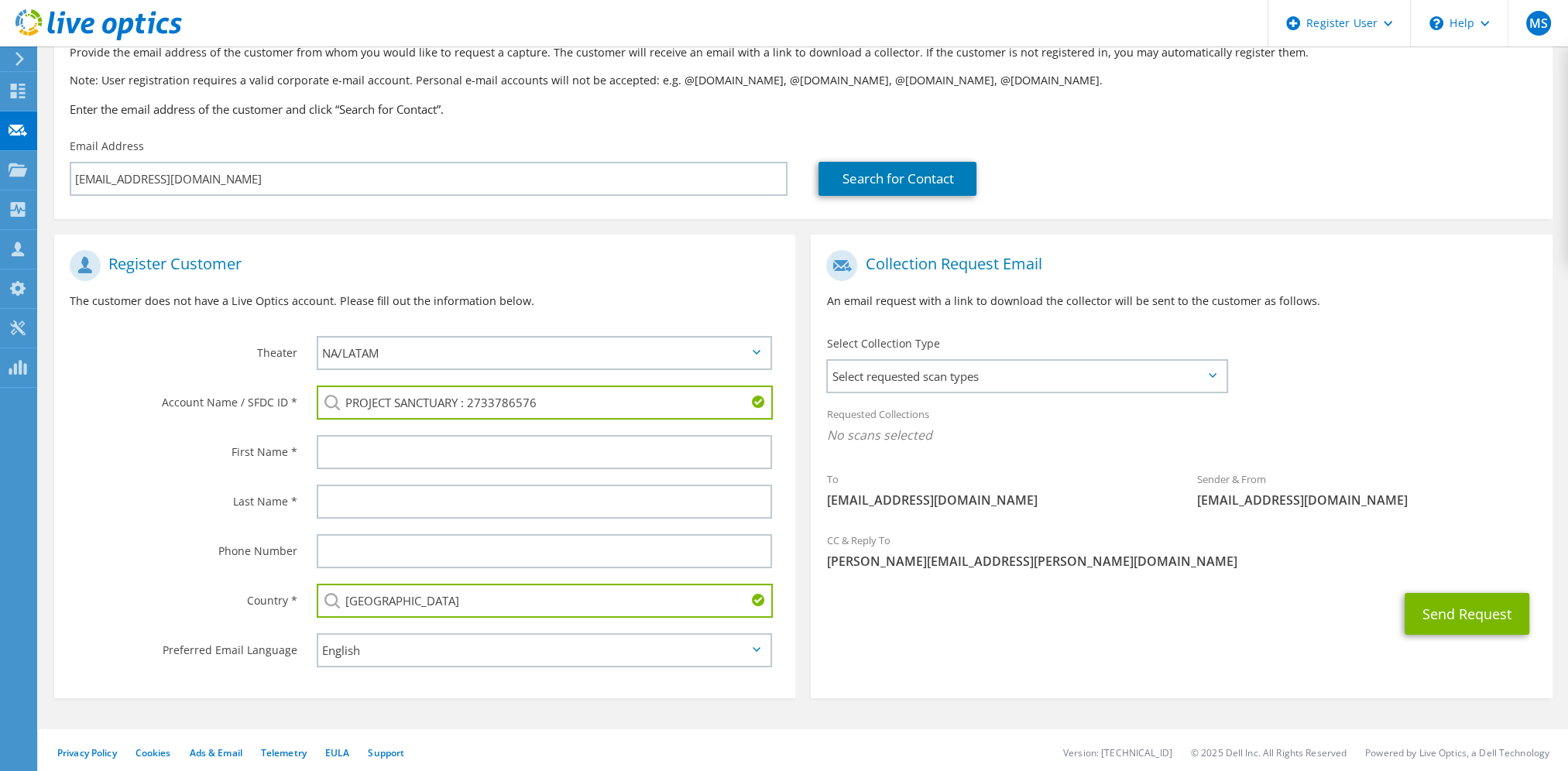
type input "United States"
click at [284, 562] on div "Phone Number" at bounding box center [177, 551] width 247 height 48
click at [192, 547] on label "Phone Number" at bounding box center [183, 547] width 228 height 25
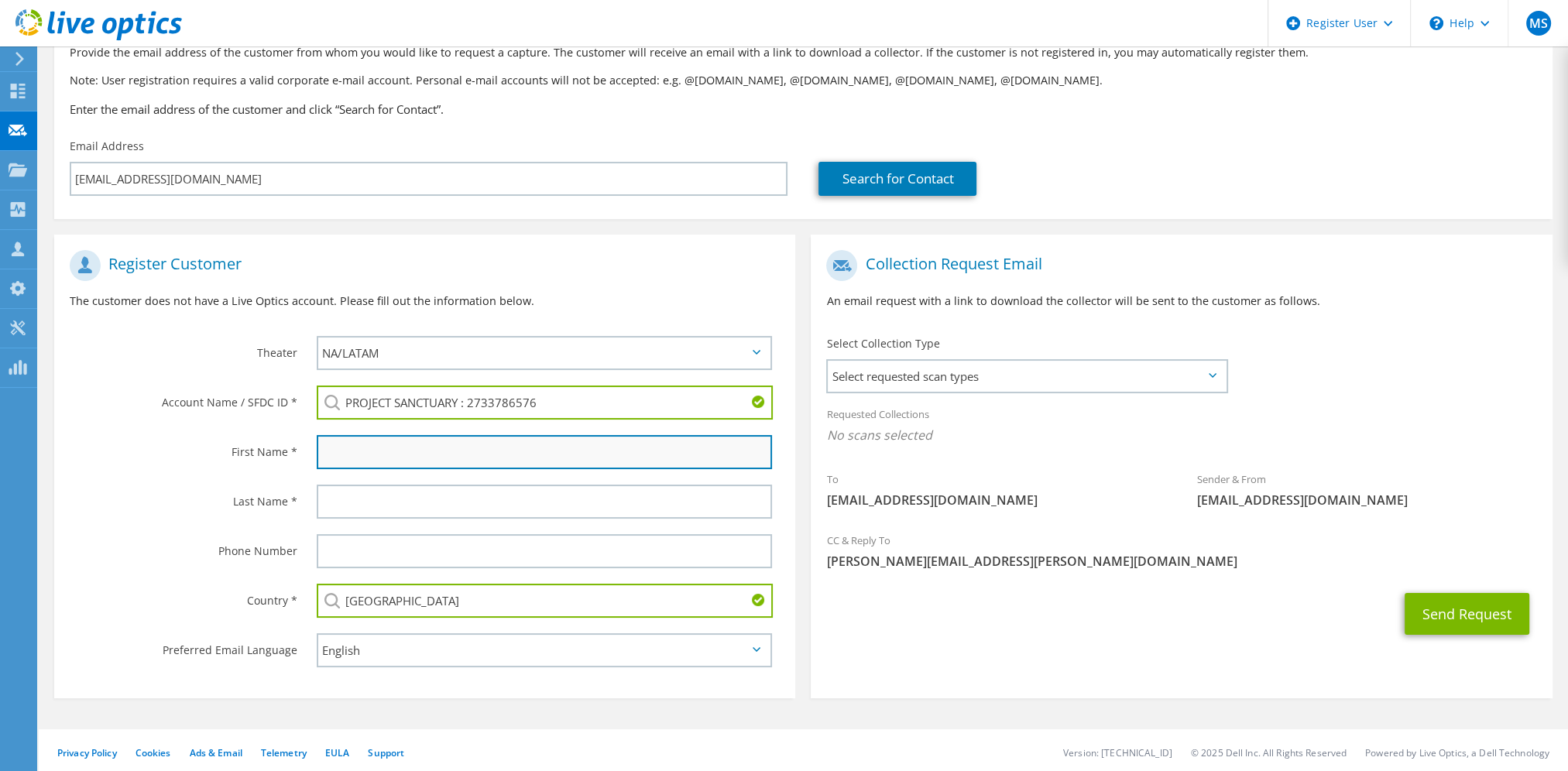
click at [442, 464] on input "text" at bounding box center [544, 452] width 456 height 34
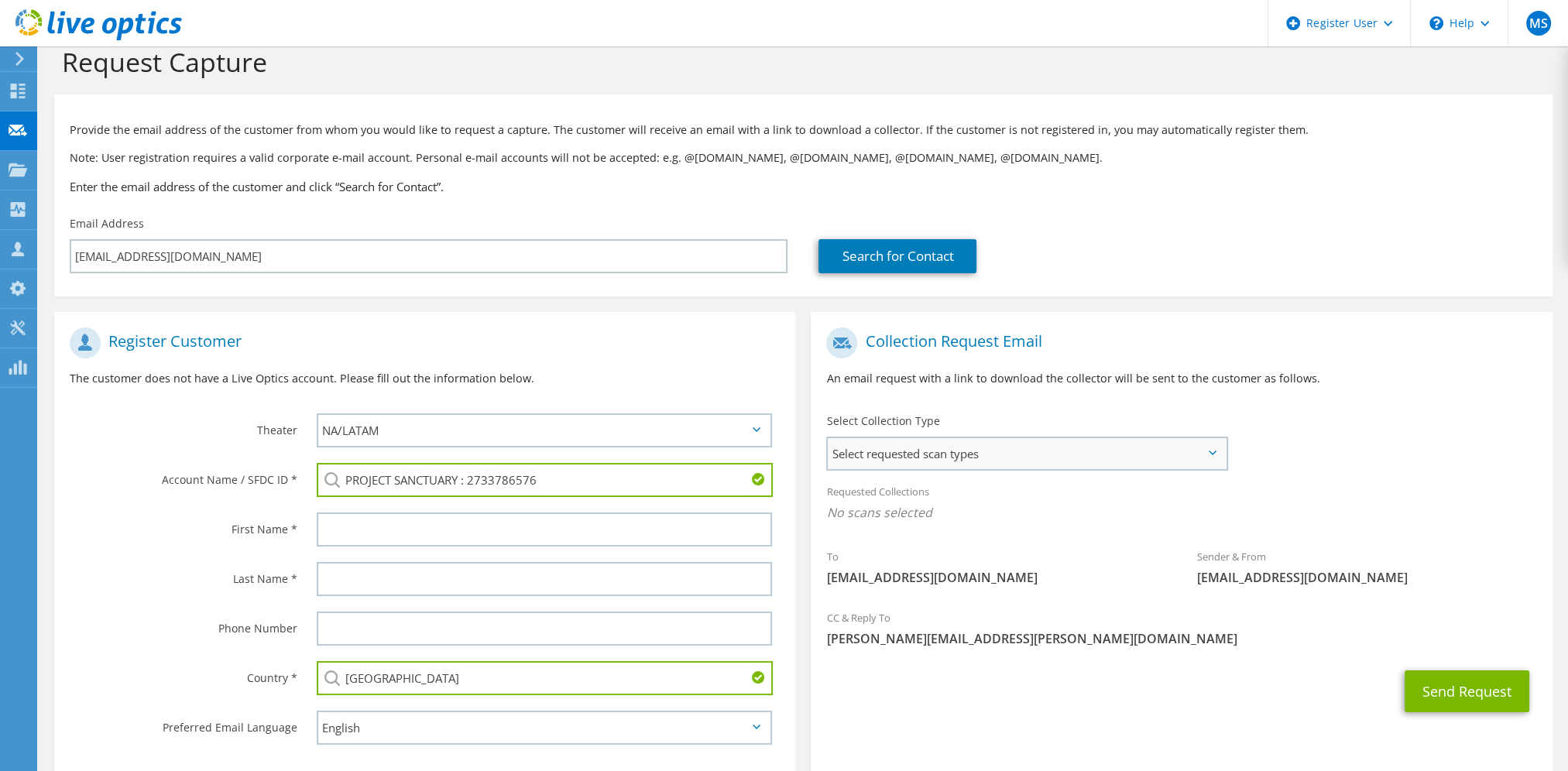
click at [1076, 450] on span "Select requested scan types" at bounding box center [1026, 454] width 397 height 31
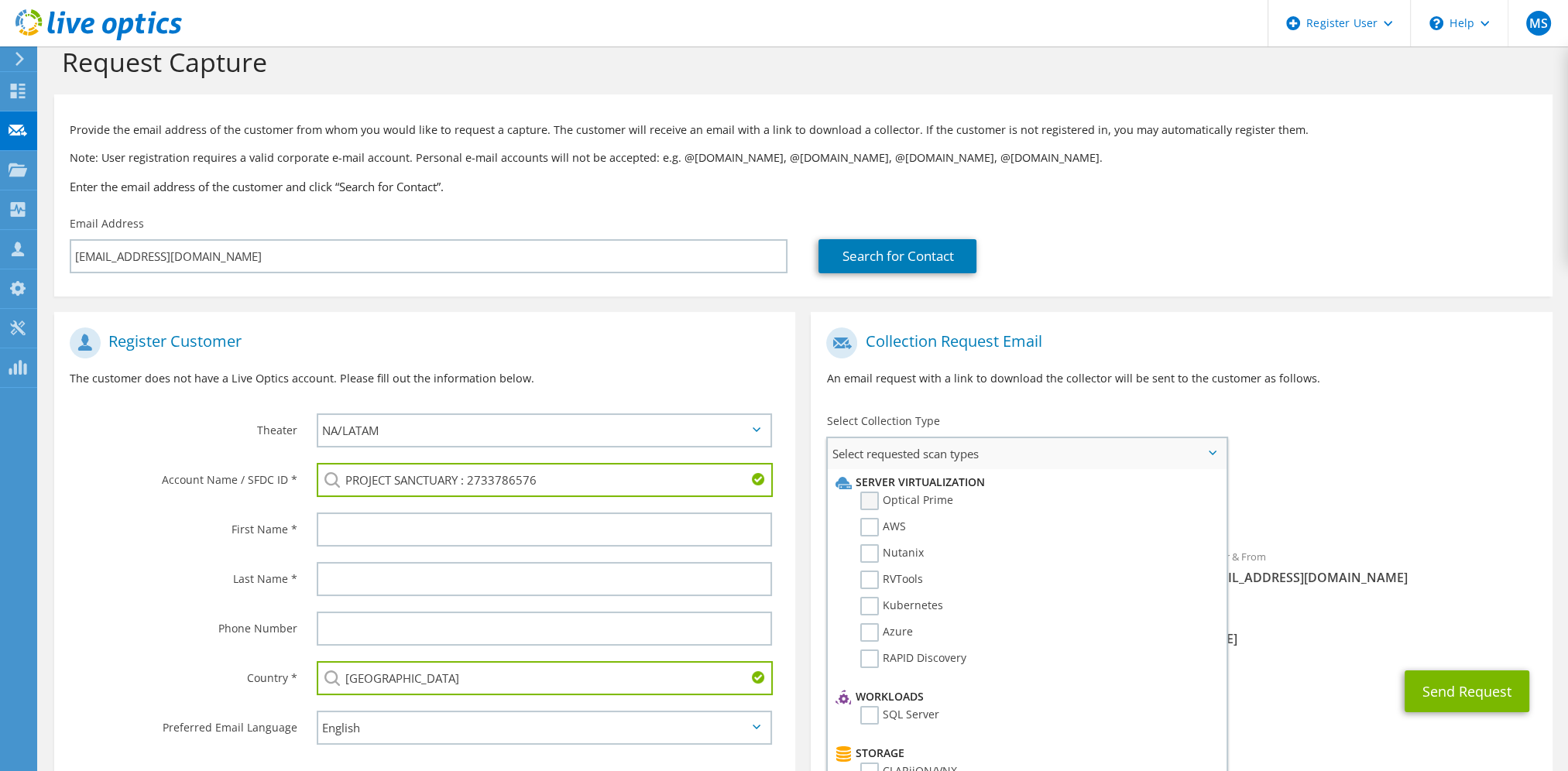
click at [895, 493] on label "Optical Prime" at bounding box center [907, 501] width 93 height 19
click at [0, 0] on input "Optical Prime" at bounding box center [0, 0] width 0 height 0
click at [1303, 438] on div "To makayla@projectsanctuary.org Sender & From liveoptics@liveoptics.com" at bounding box center [1181, 462] width 741 height 286
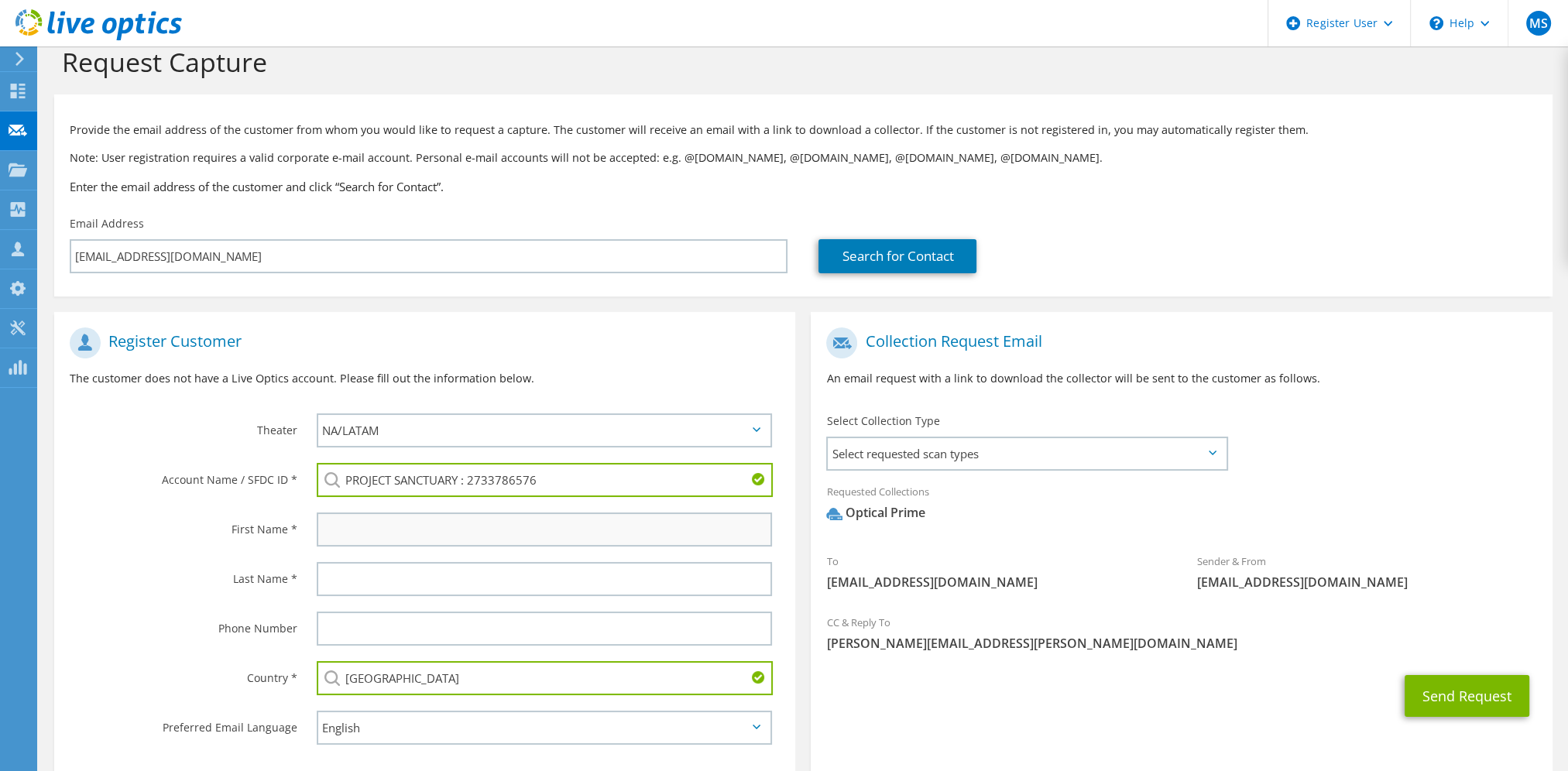
click at [427, 508] on div at bounding box center [548, 529] width 494 height 50
click at [437, 523] on input "text" at bounding box center [544, 529] width 456 height 34
type input "Makayla"
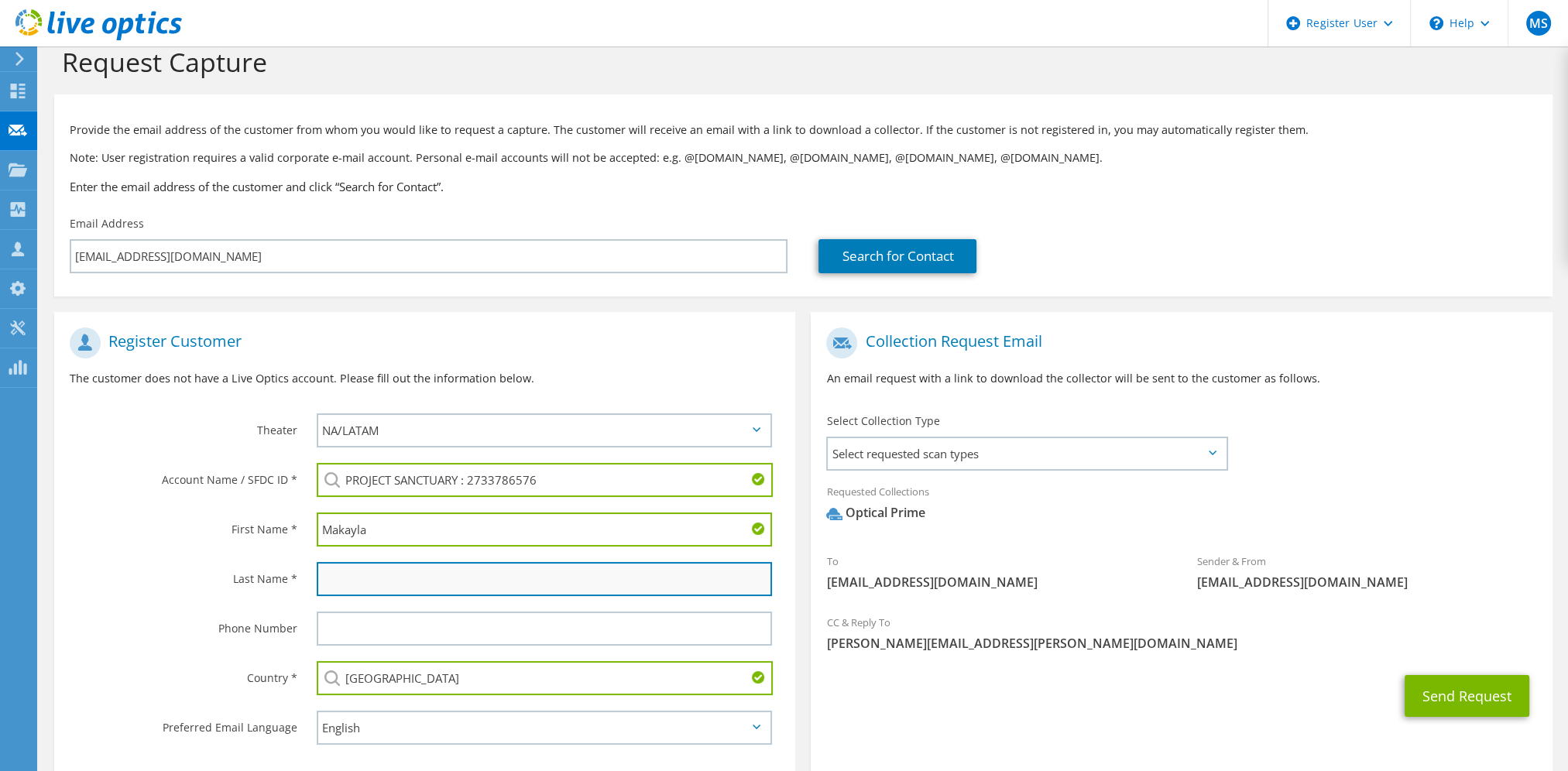
click at [473, 576] on input "text" at bounding box center [544, 579] width 456 height 34
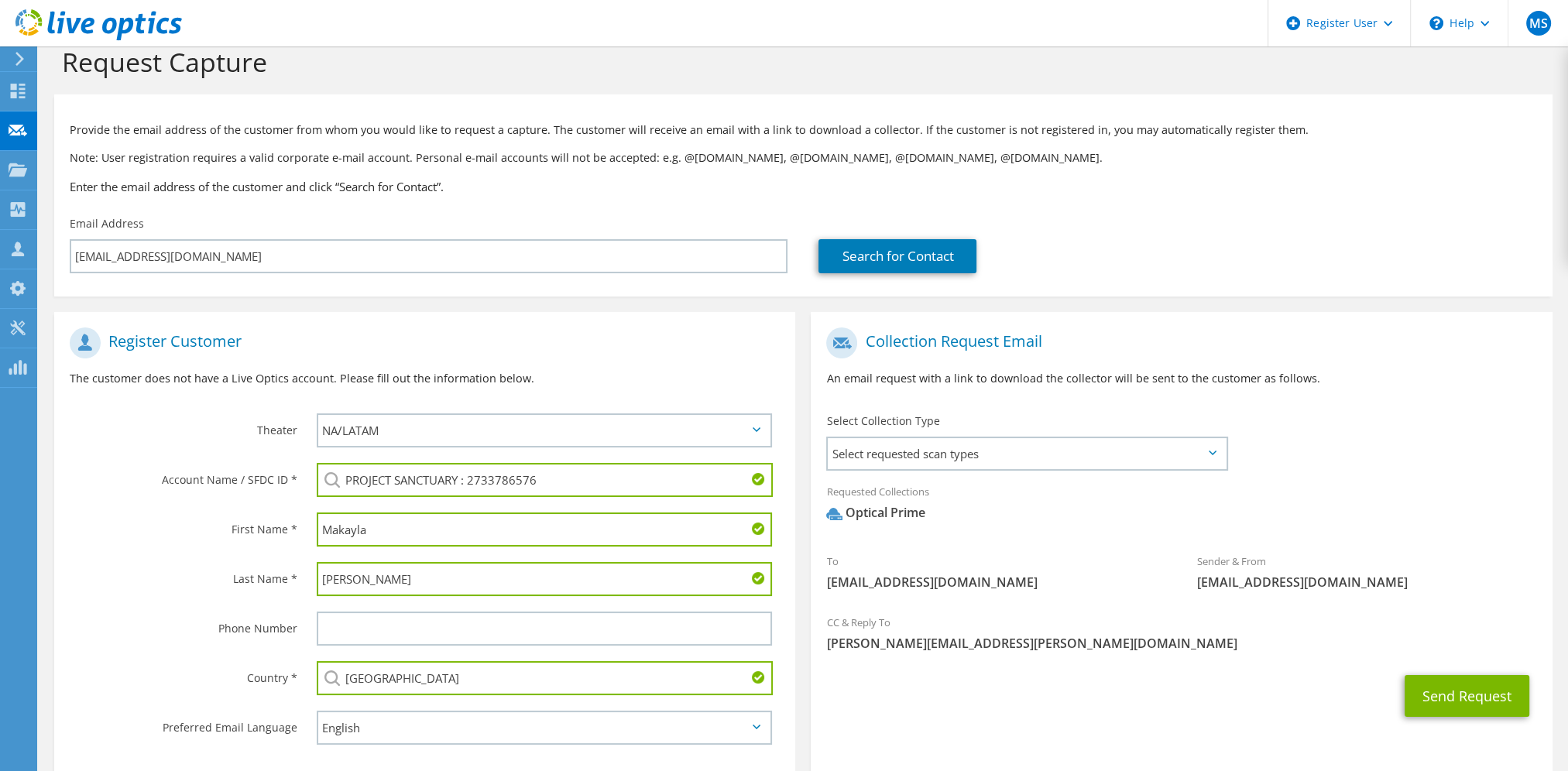
type input "Chacon"
drag, startPoint x: 1112, startPoint y: 648, endPoint x: 1121, endPoint y: 529, distance: 119.3
click at [1112, 645] on span "[PERSON_NAME][EMAIL_ADDRESS][PERSON_NAME][DOMAIN_NAME]" at bounding box center [1181, 644] width 710 height 17
click at [1125, 446] on span "Select requested scan types" at bounding box center [1026, 454] width 397 height 31
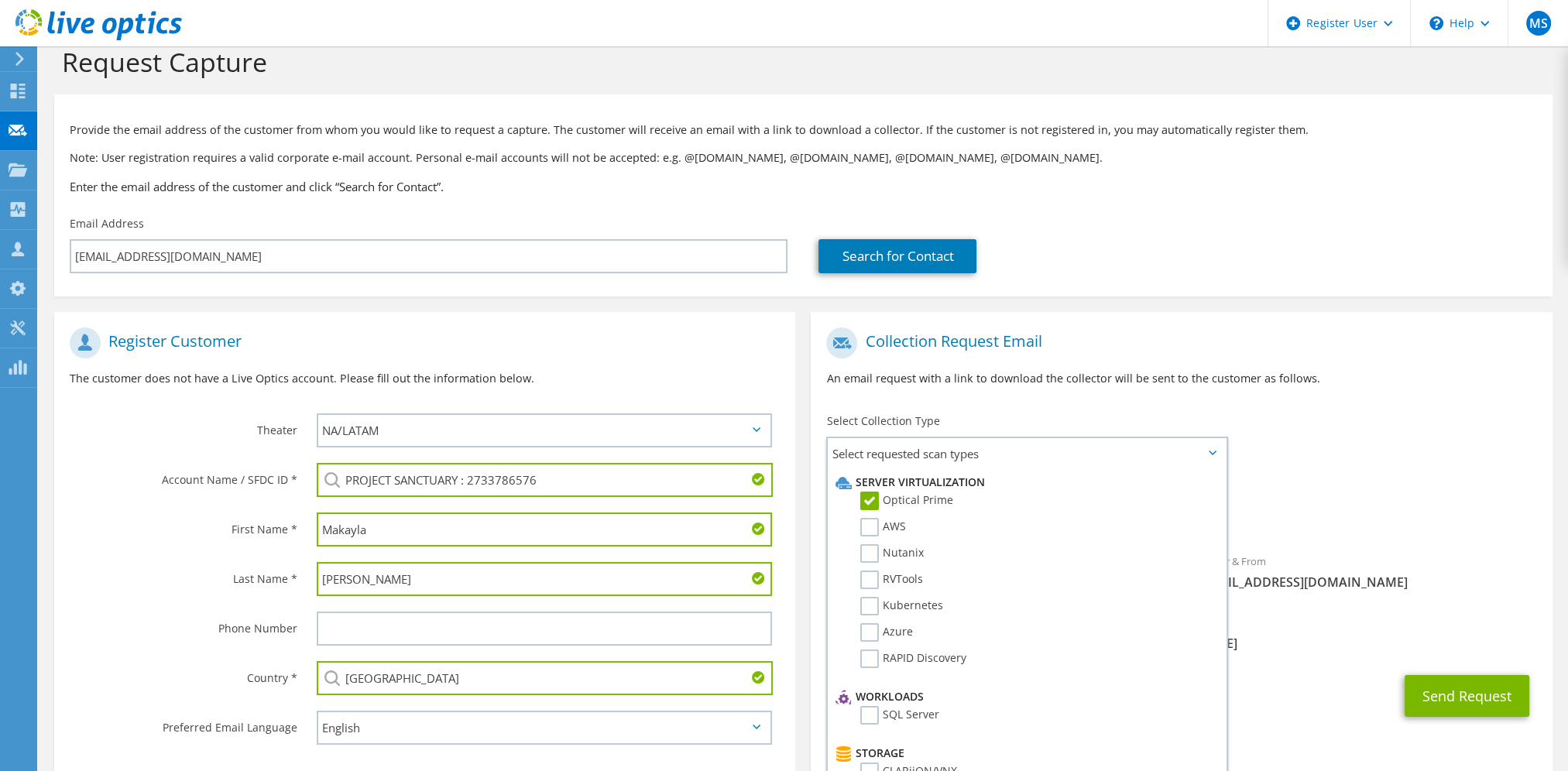
click at [1450, 542] on div "Requested Collections No scans selected Optical Prime" at bounding box center [1181, 510] width 741 height 70
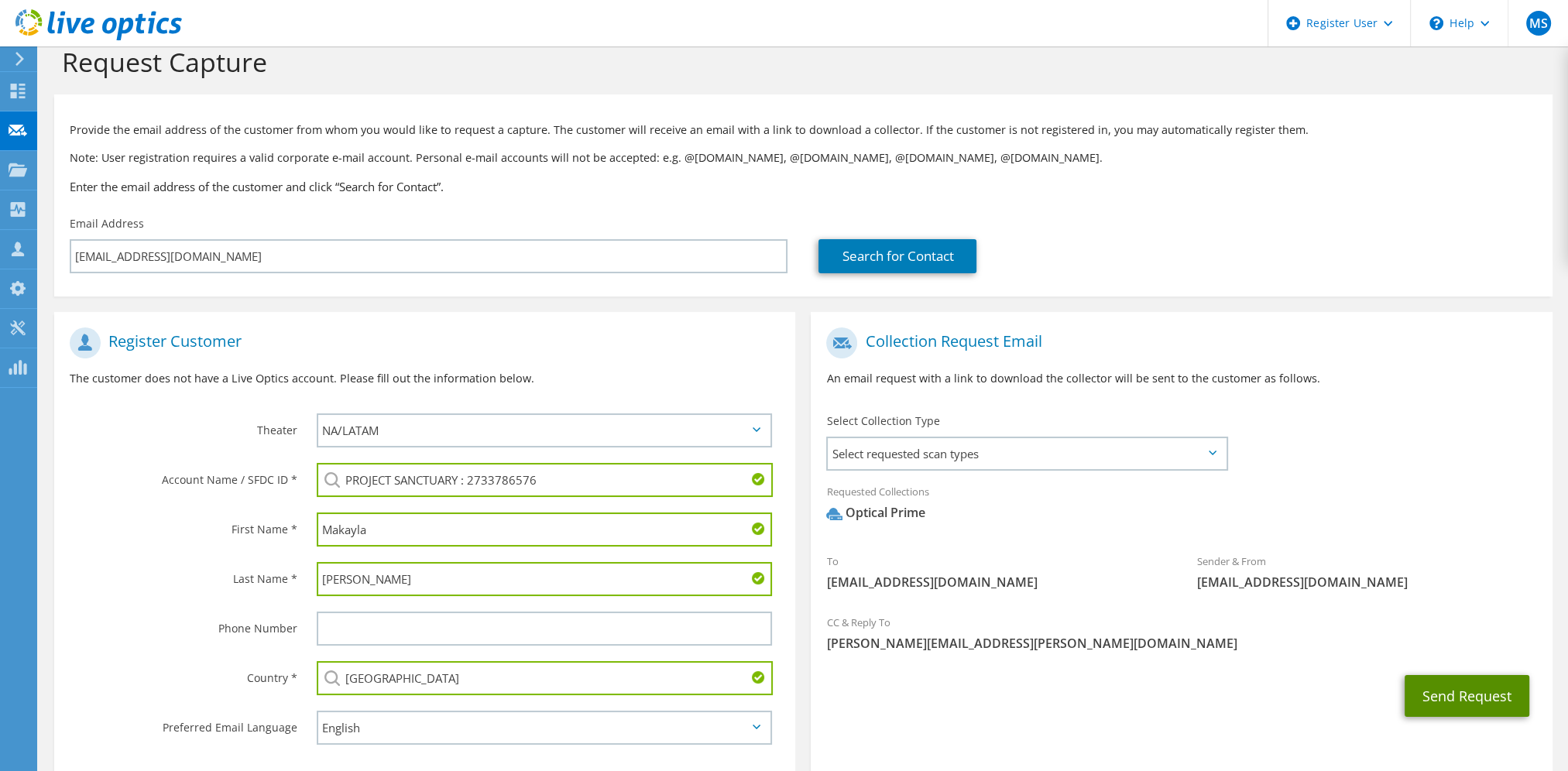
click at [1470, 700] on button "Send Request" at bounding box center [1467, 696] width 125 height 42
